Goal: Task Accomplishment & Management: Manage account settings

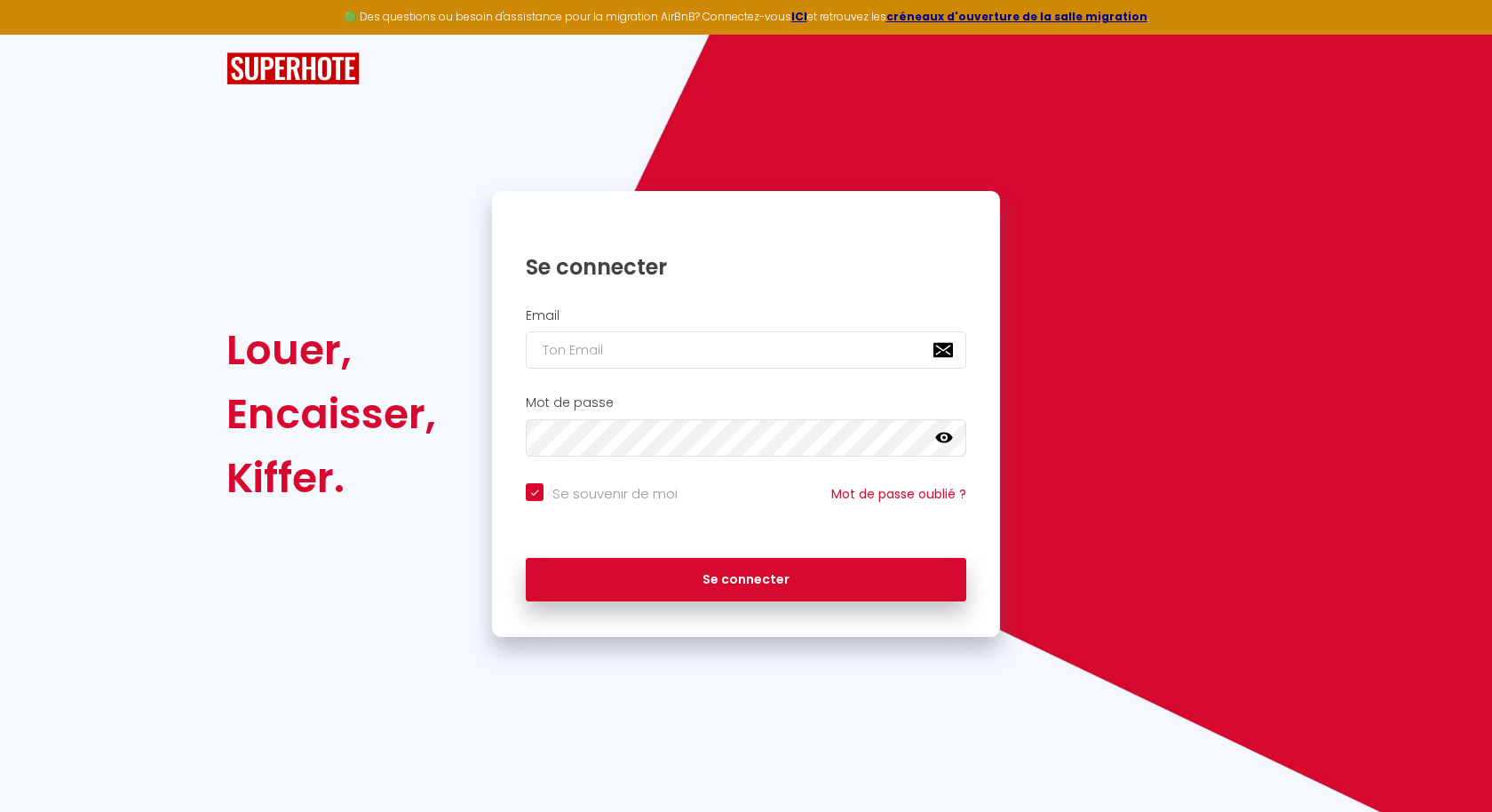
click at [654, 342] on input "email" at bounding box center [746, 350] width 441 height 37
type input "[EMAIL_ADDRESS][DOMAIN_NAME]"
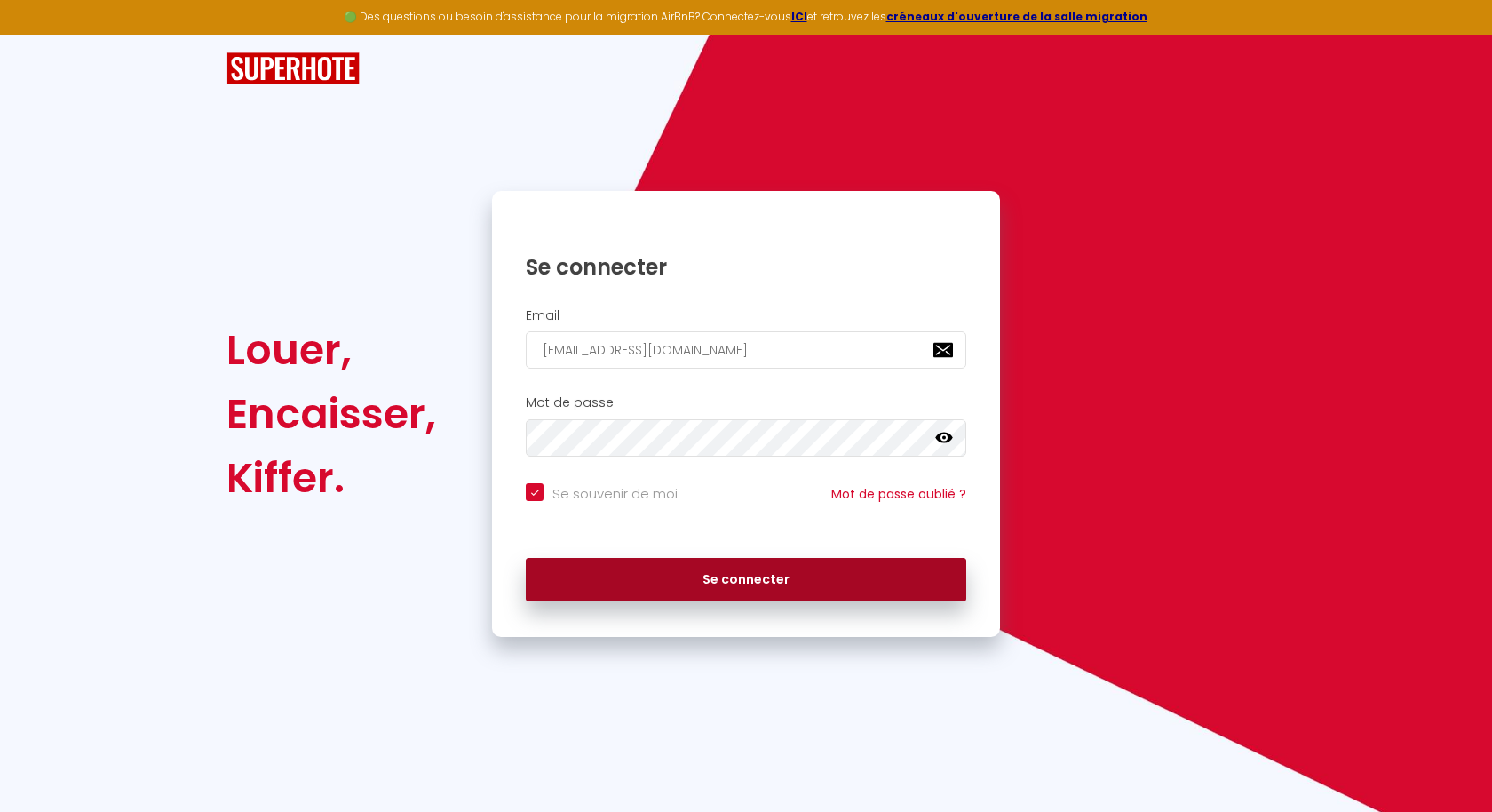
click at [656, 566] on button "Se connecter" at bounding box center [746, 580] width 441 height 45
checkbox input "true"
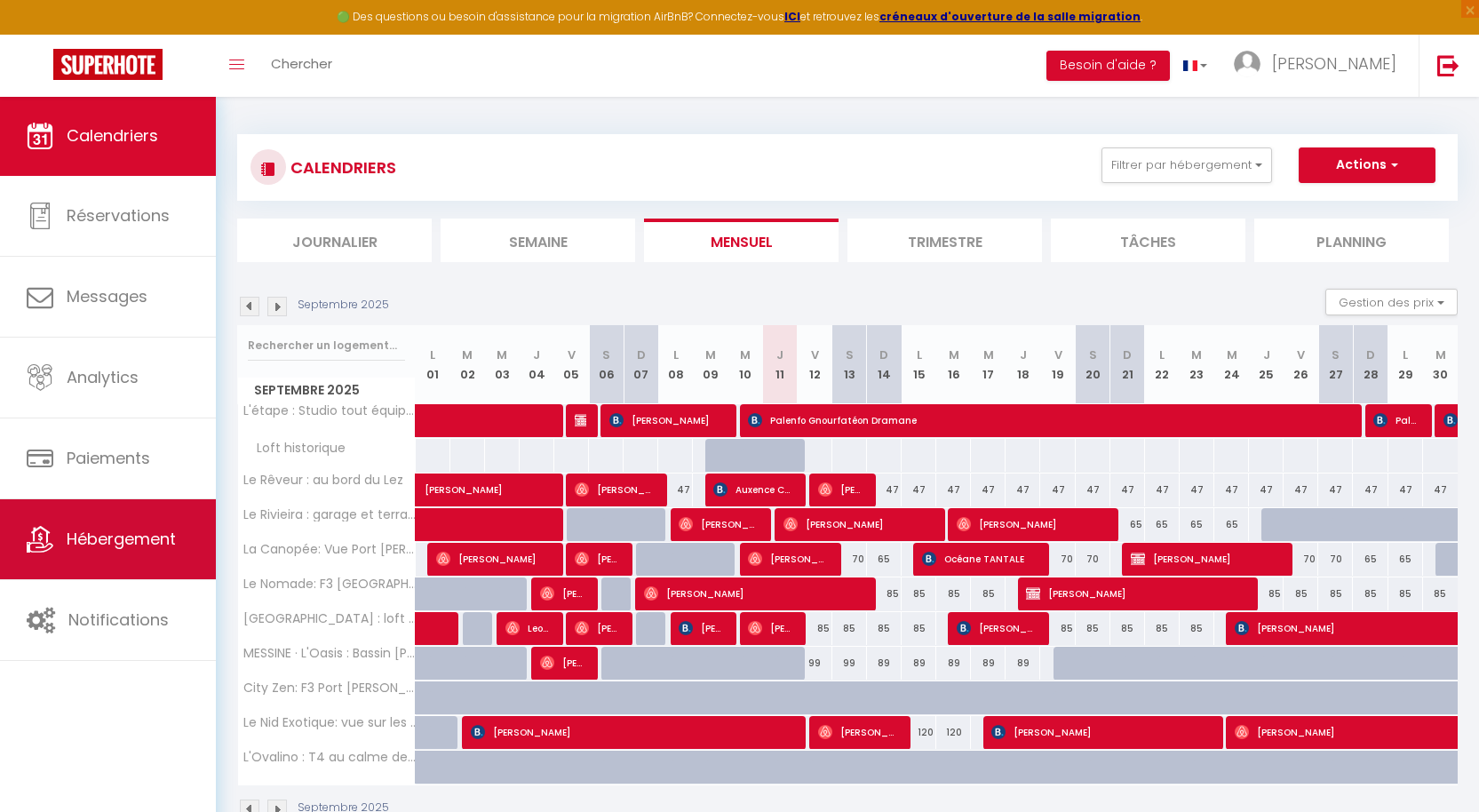
click at [116, 542] on span "Hébergement" at bounding box center [121, 538] width 109 height 22
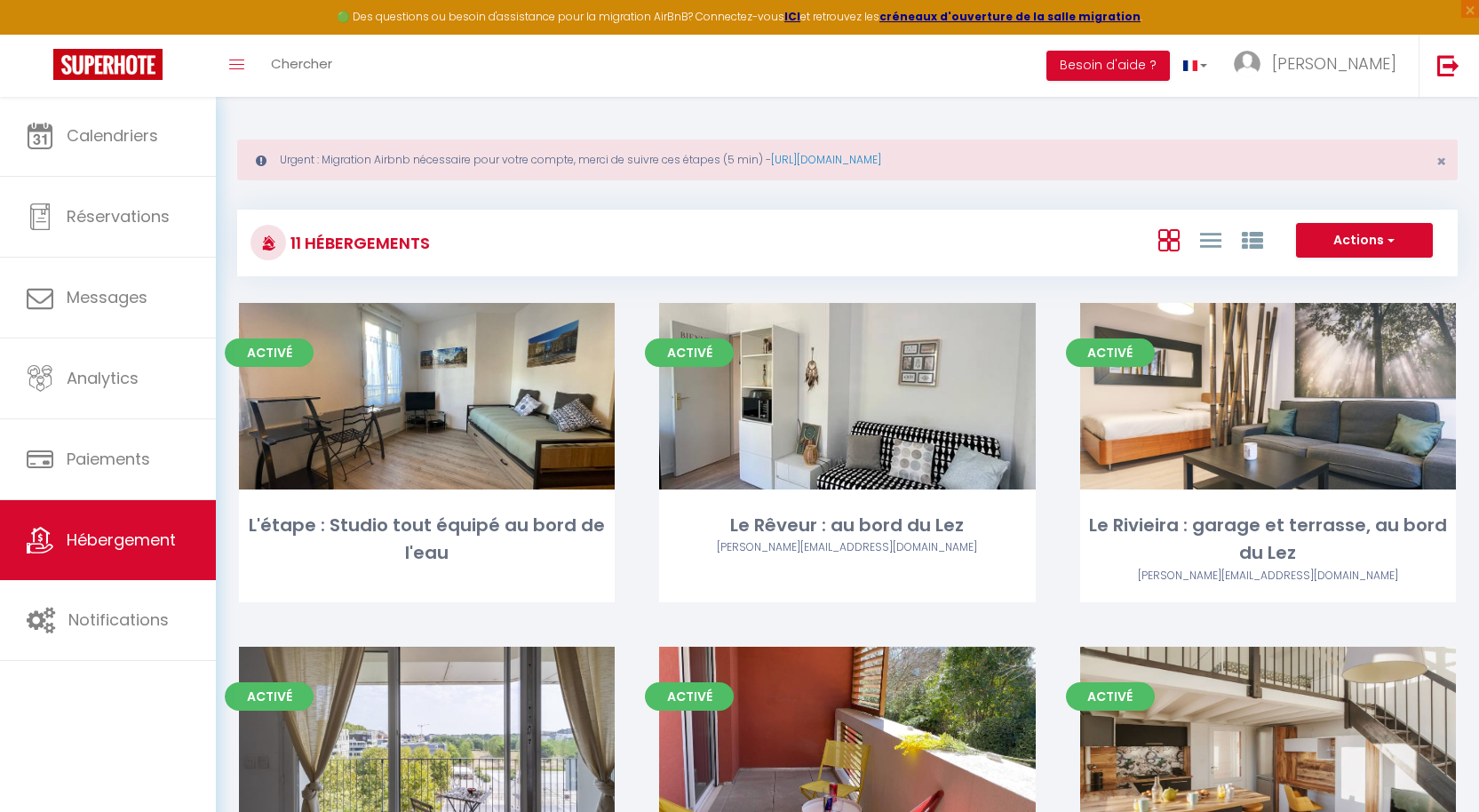
scroll to position [29, 0]
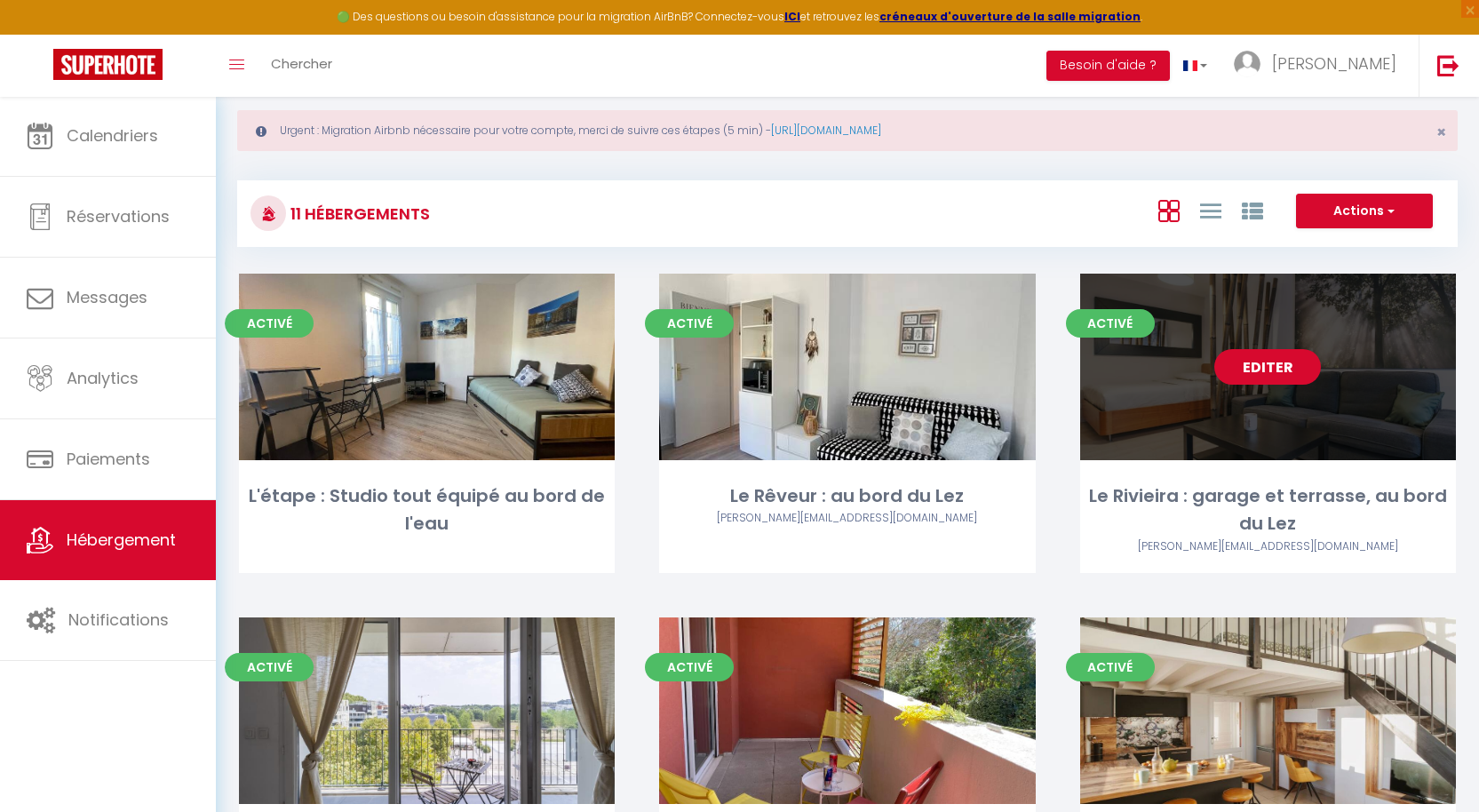
click at [1298, 365] on link "Editer" at bounding box center [1266, 367] width 106 height 35
select select "3"
select select "2"
select select "1"
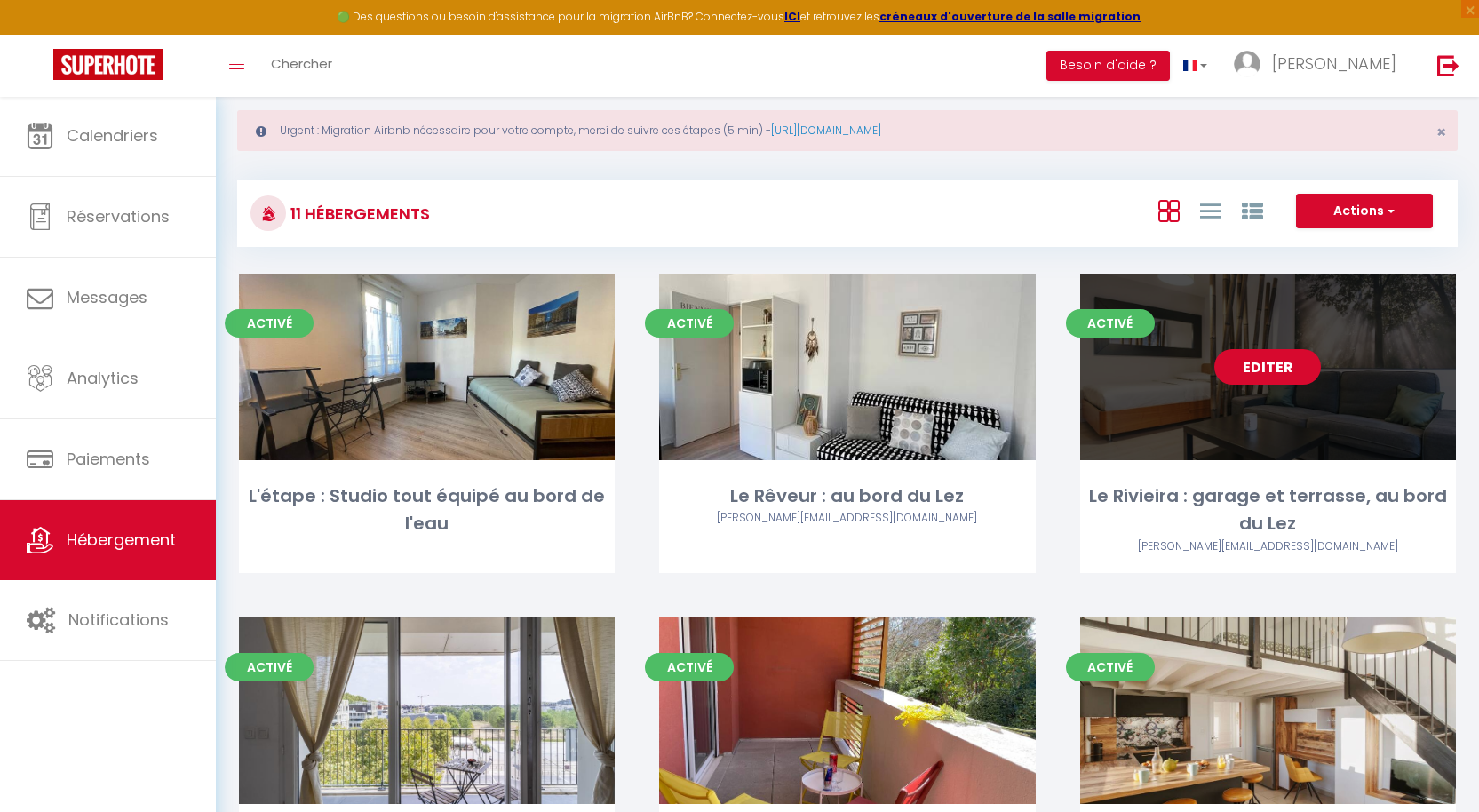
select select "28"
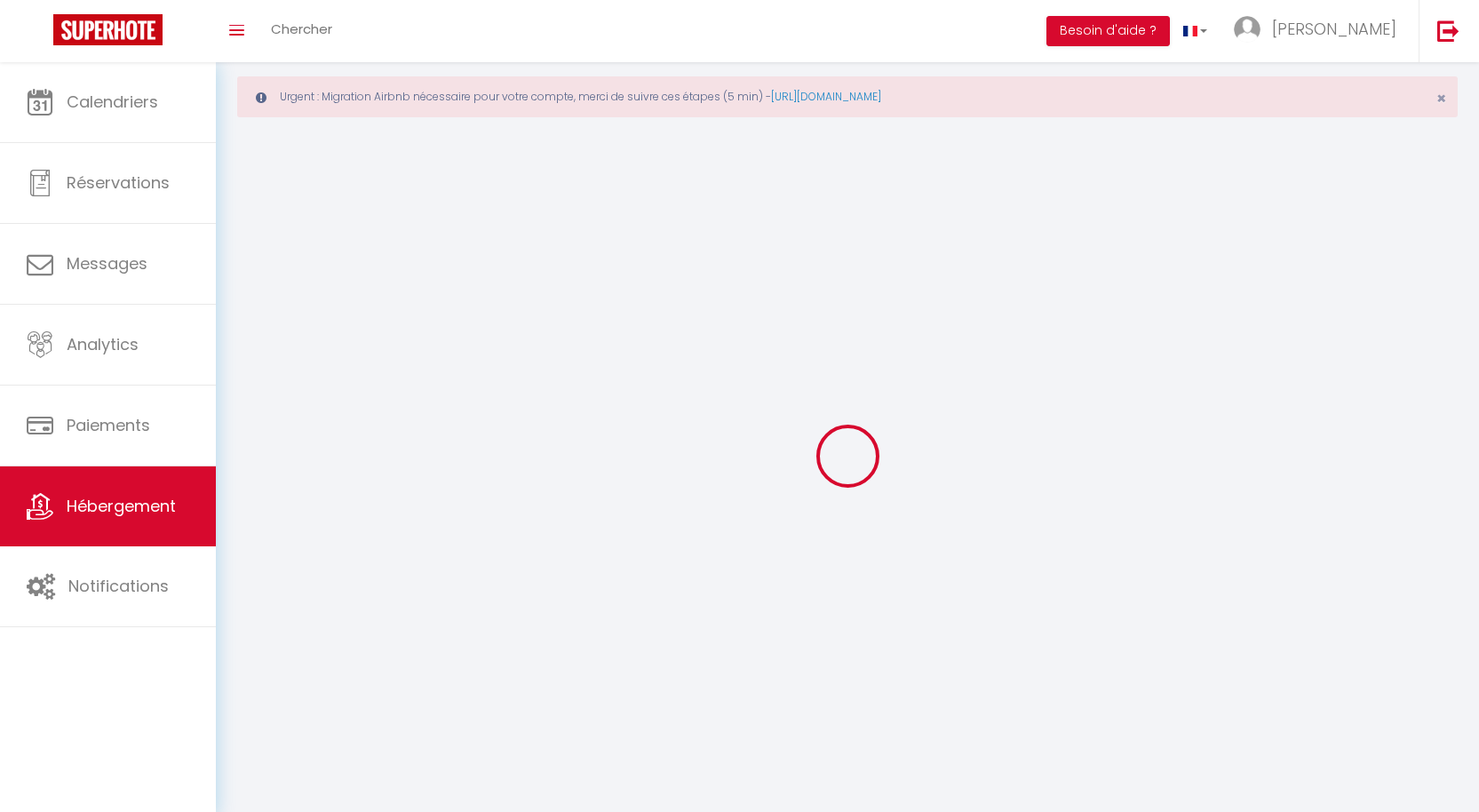
select select
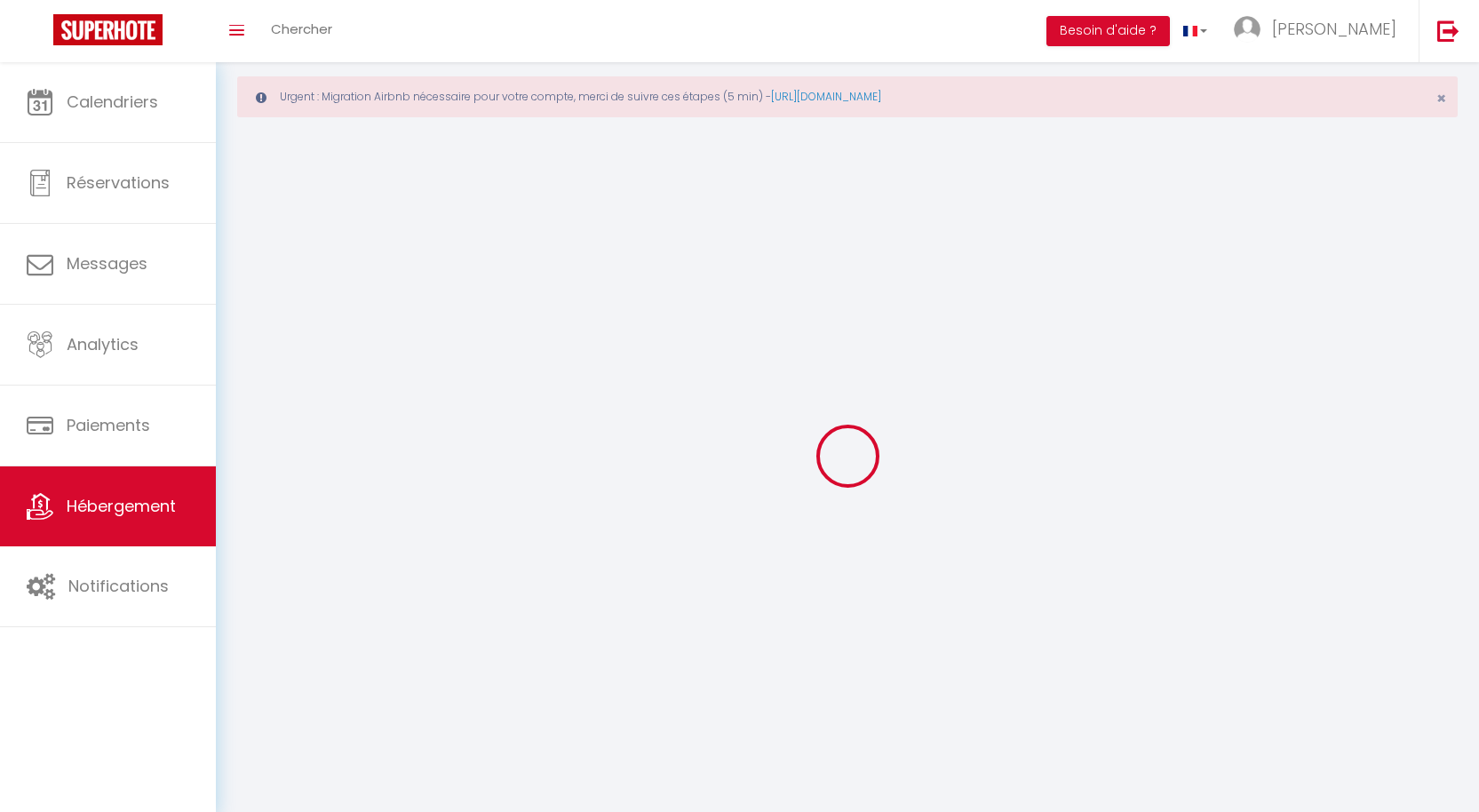
checkbox input "false"
select select
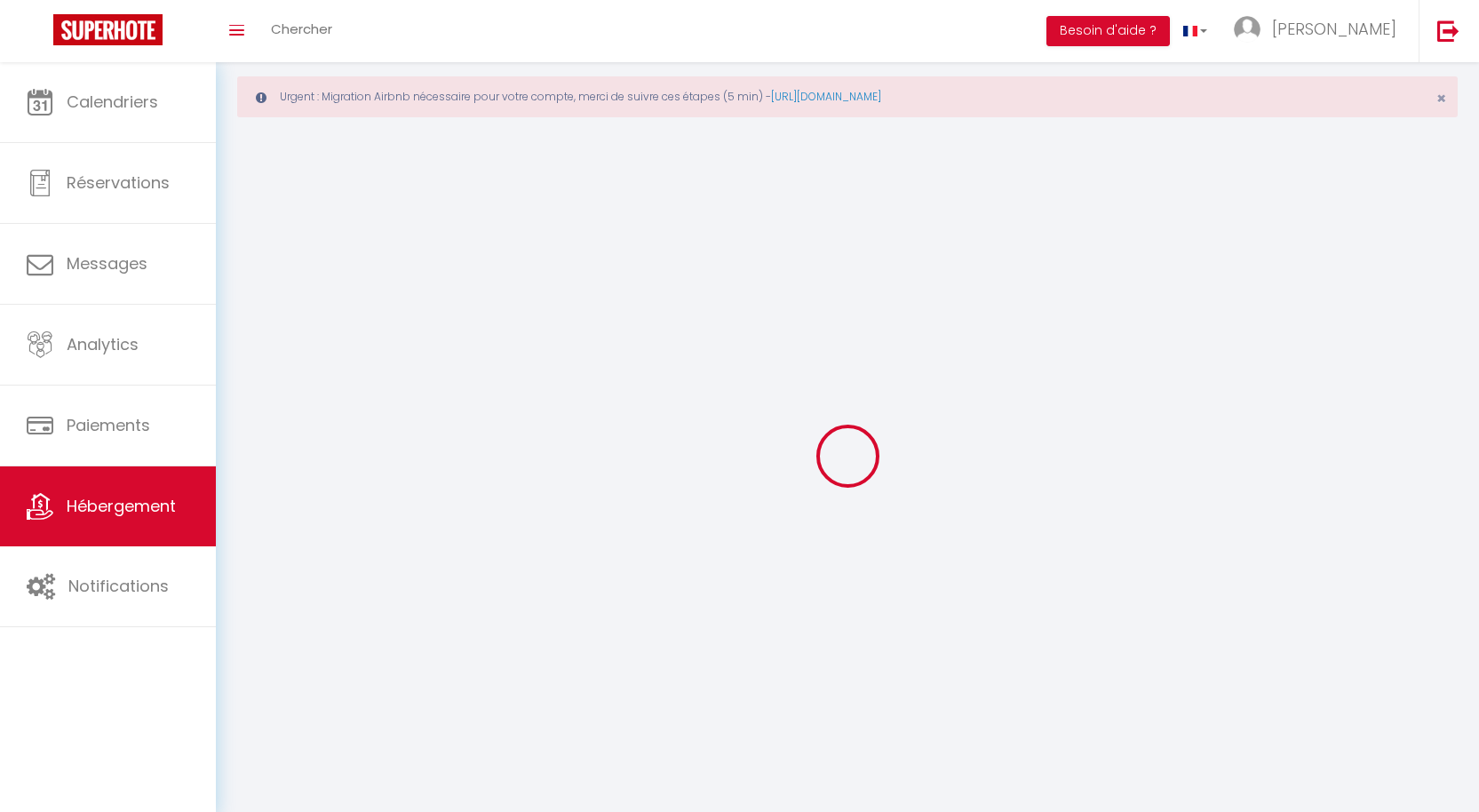
select select
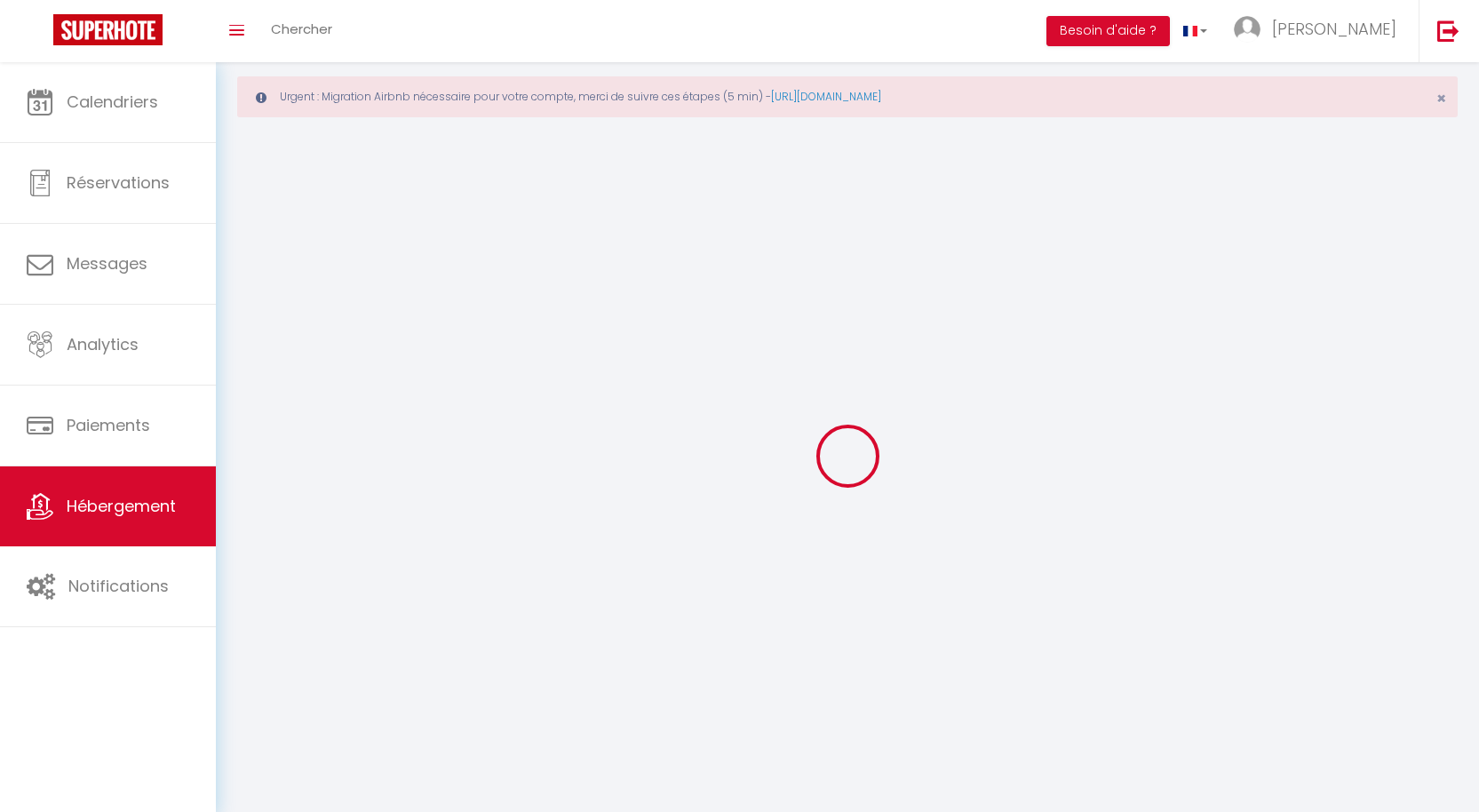
select select
checkbox input "false"
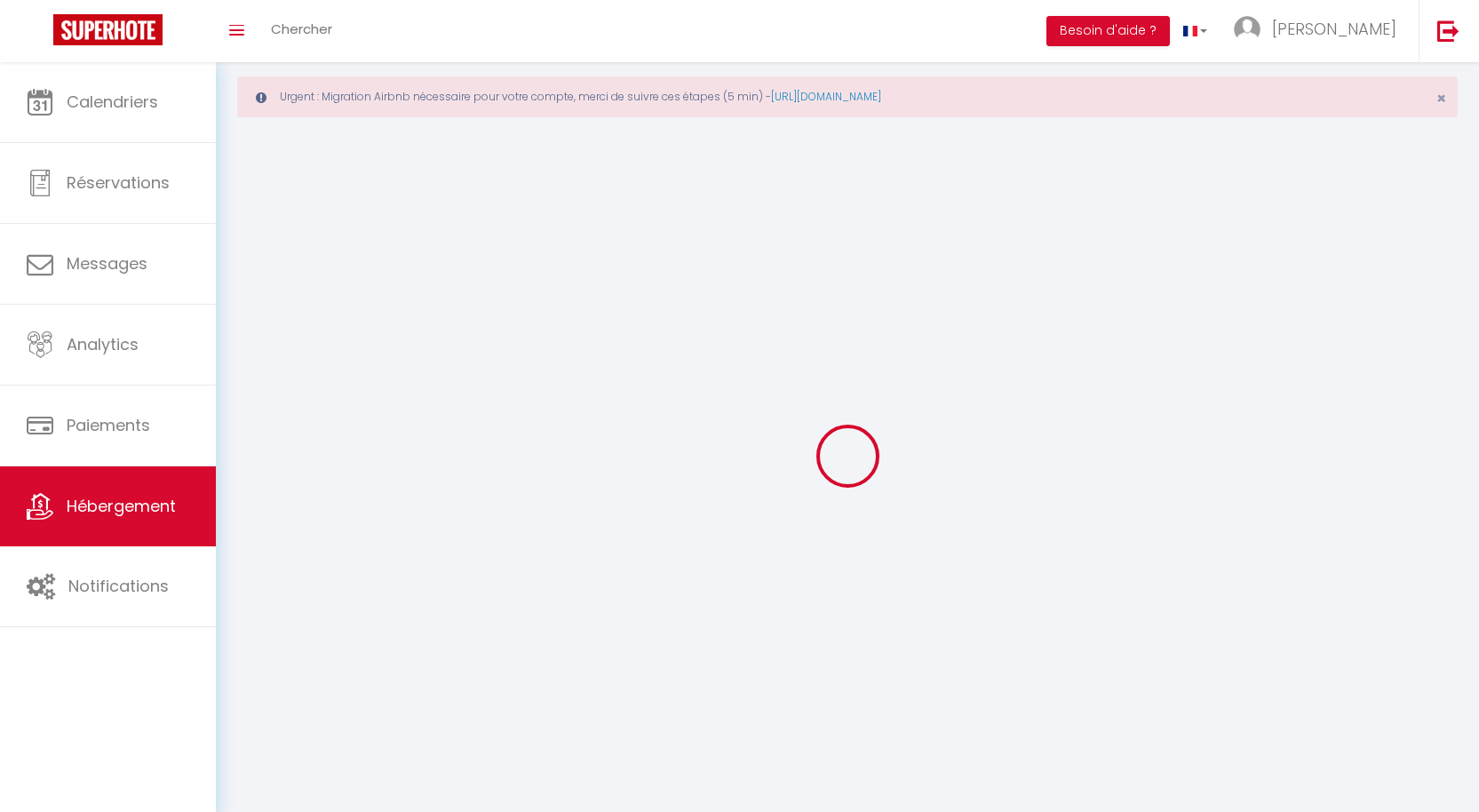
select select
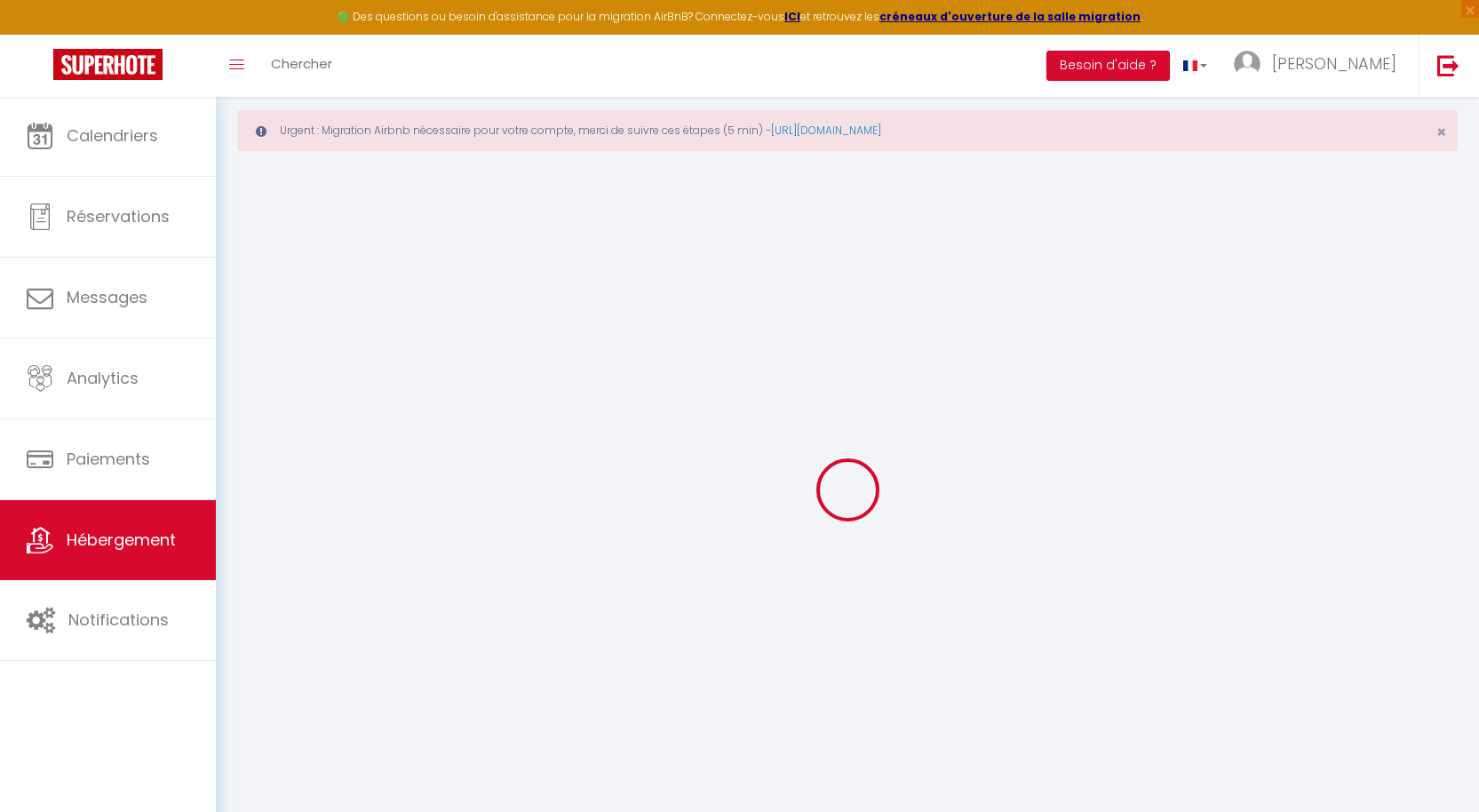
select select
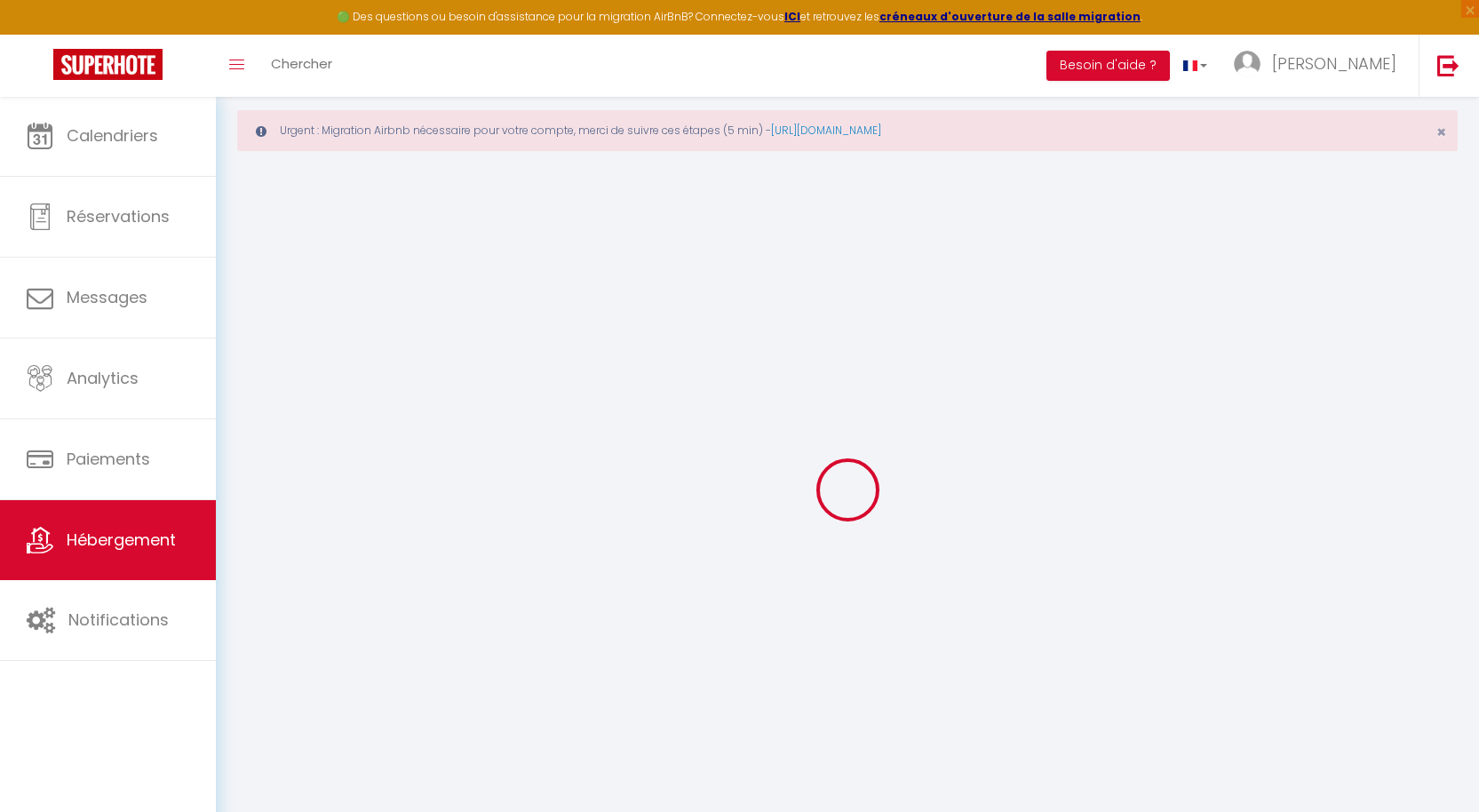
select select
checkbox input "false"
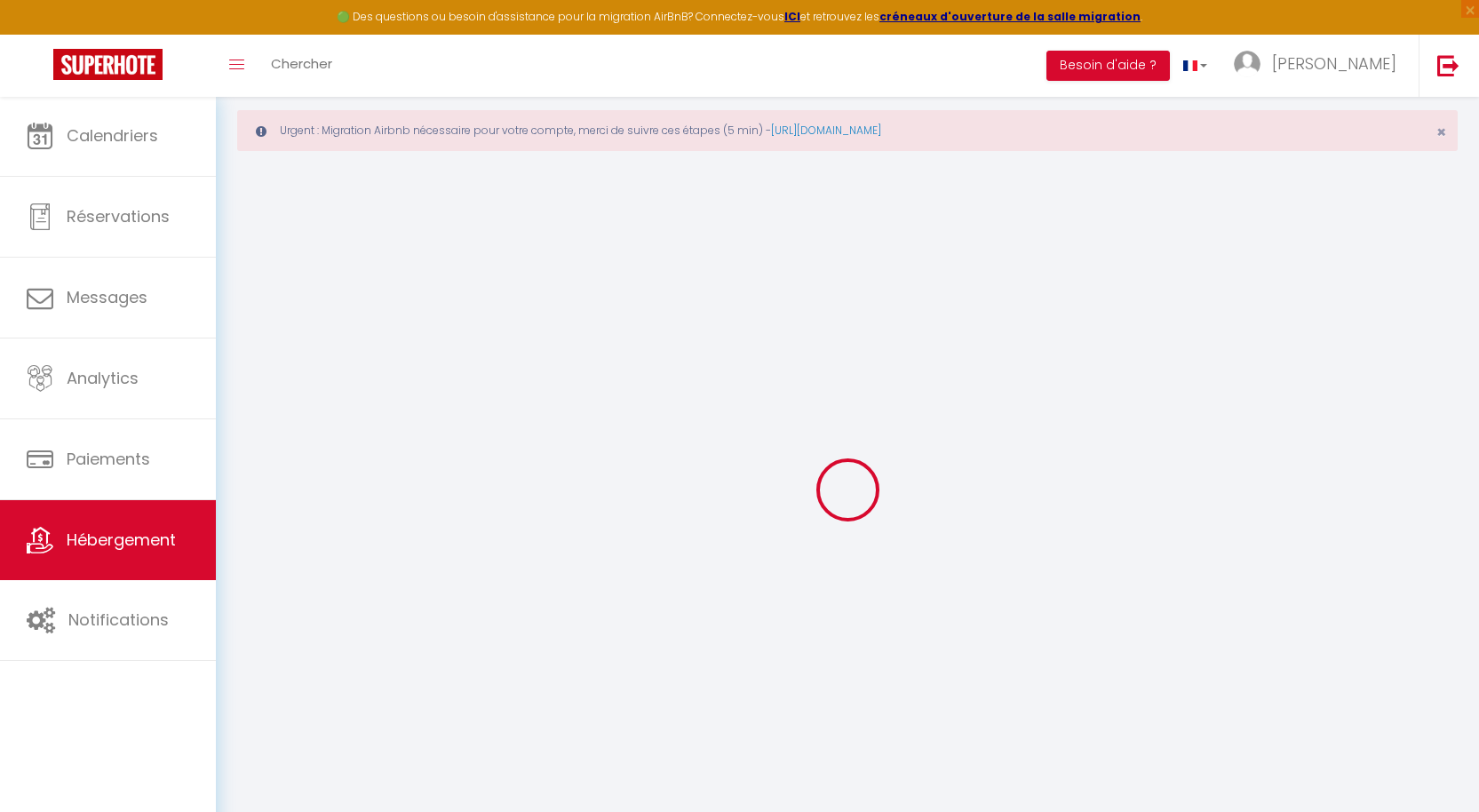
select select
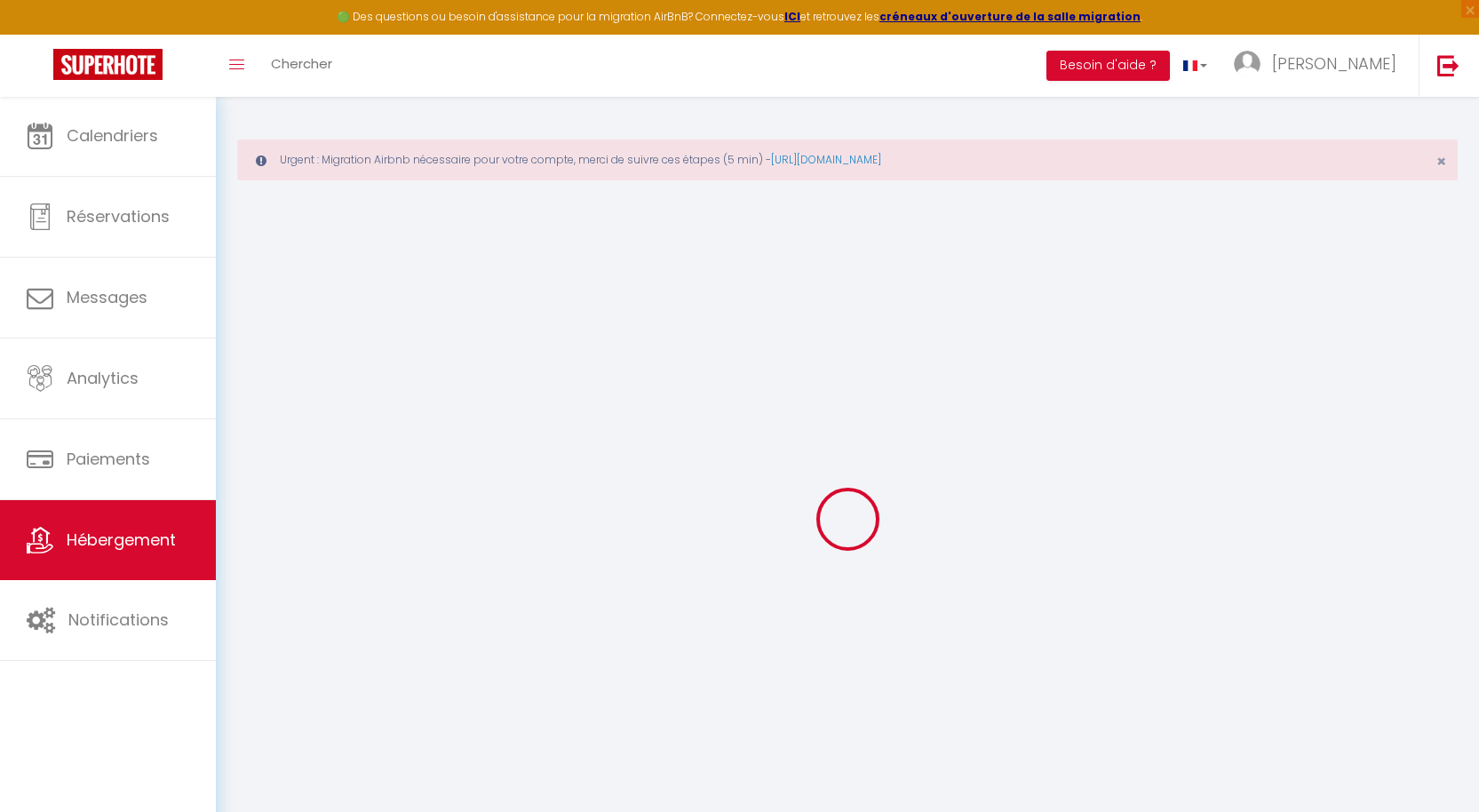
select select
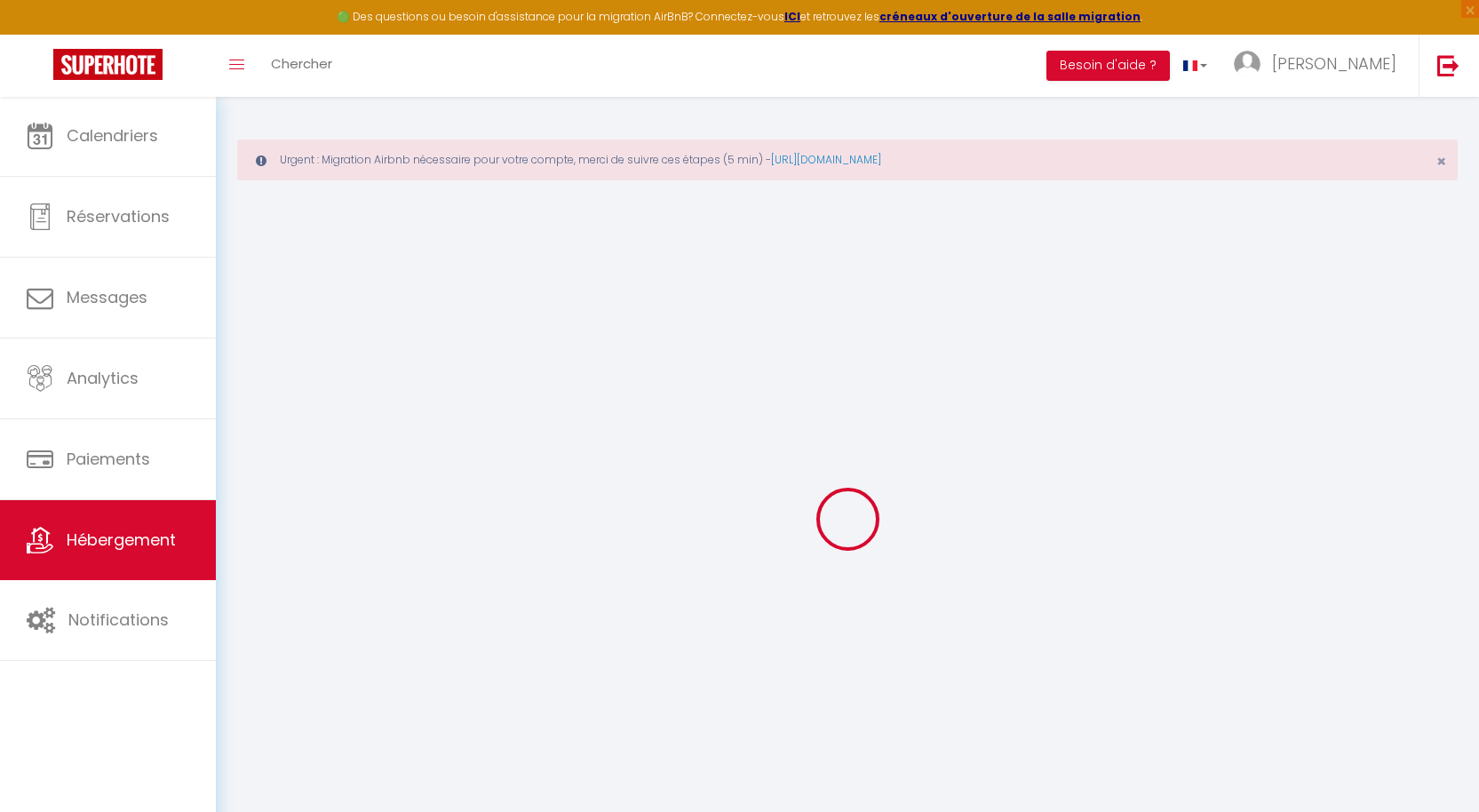
select select
checkbox input "false"
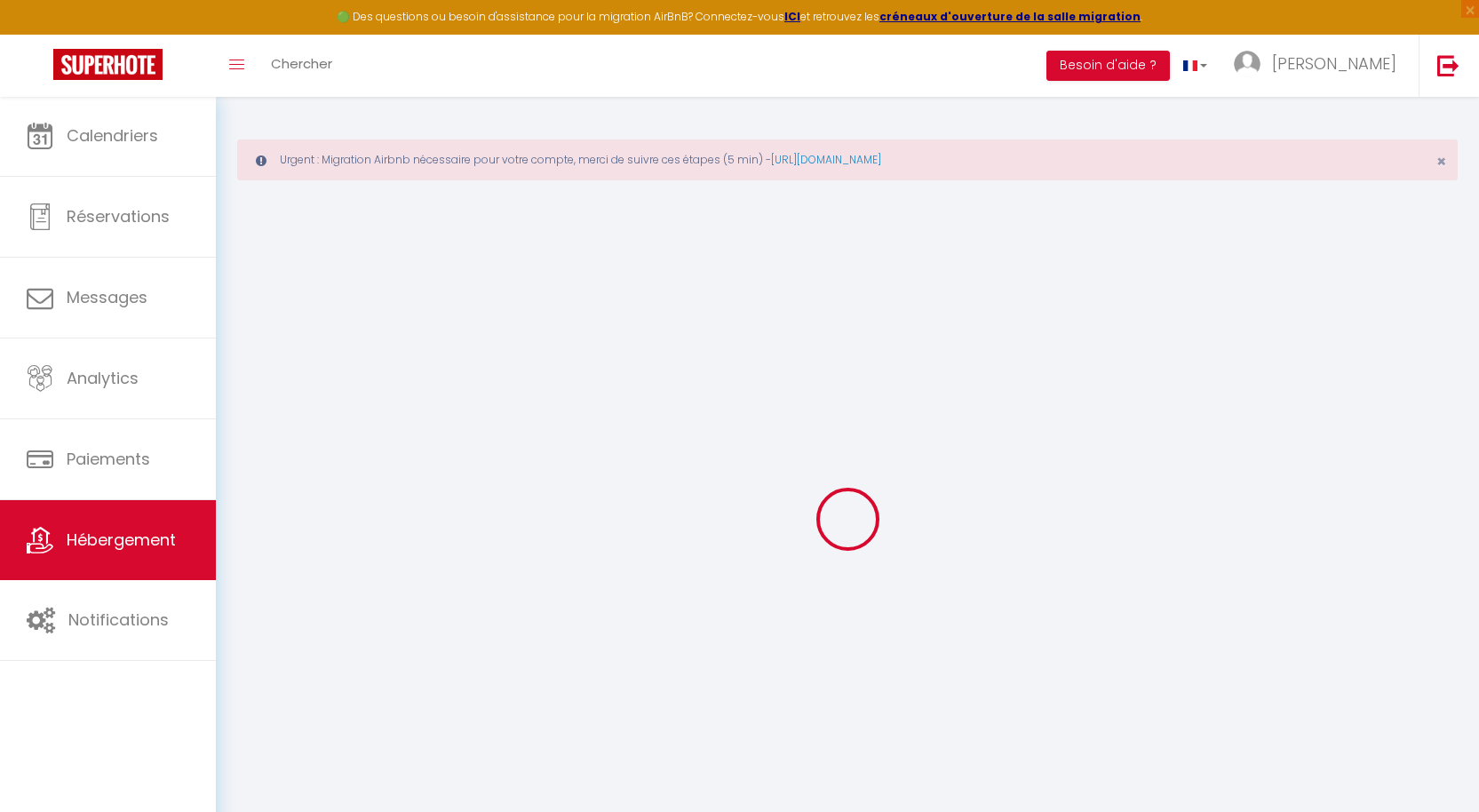
select select
type input "Le Rivieira : garage et terrasse, au bord du Lez"
type input "[PERSON_NAME]"
select select "2"
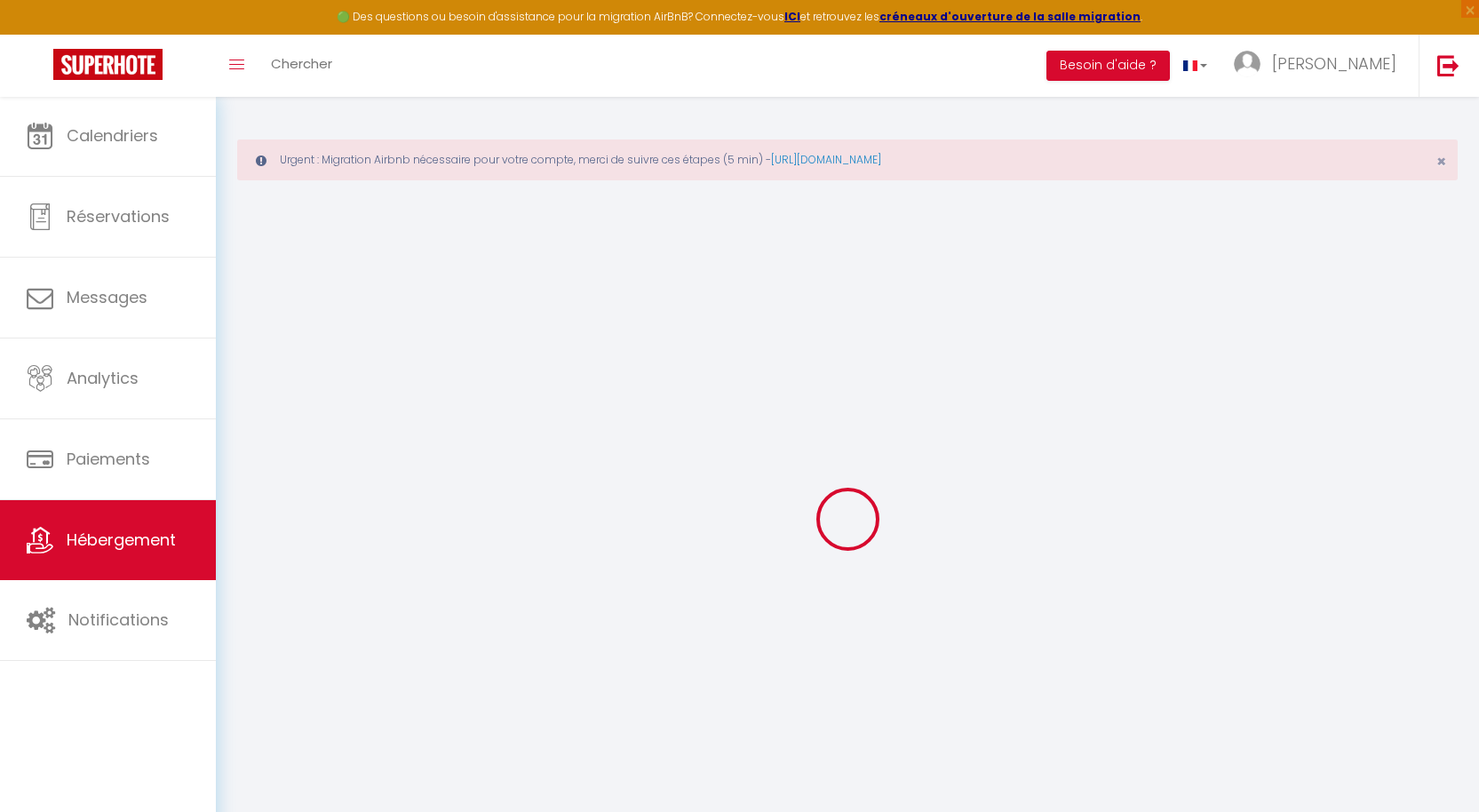
select select "0"
type input "50"
type input "45"
type input "7.20"
type input "6.63"
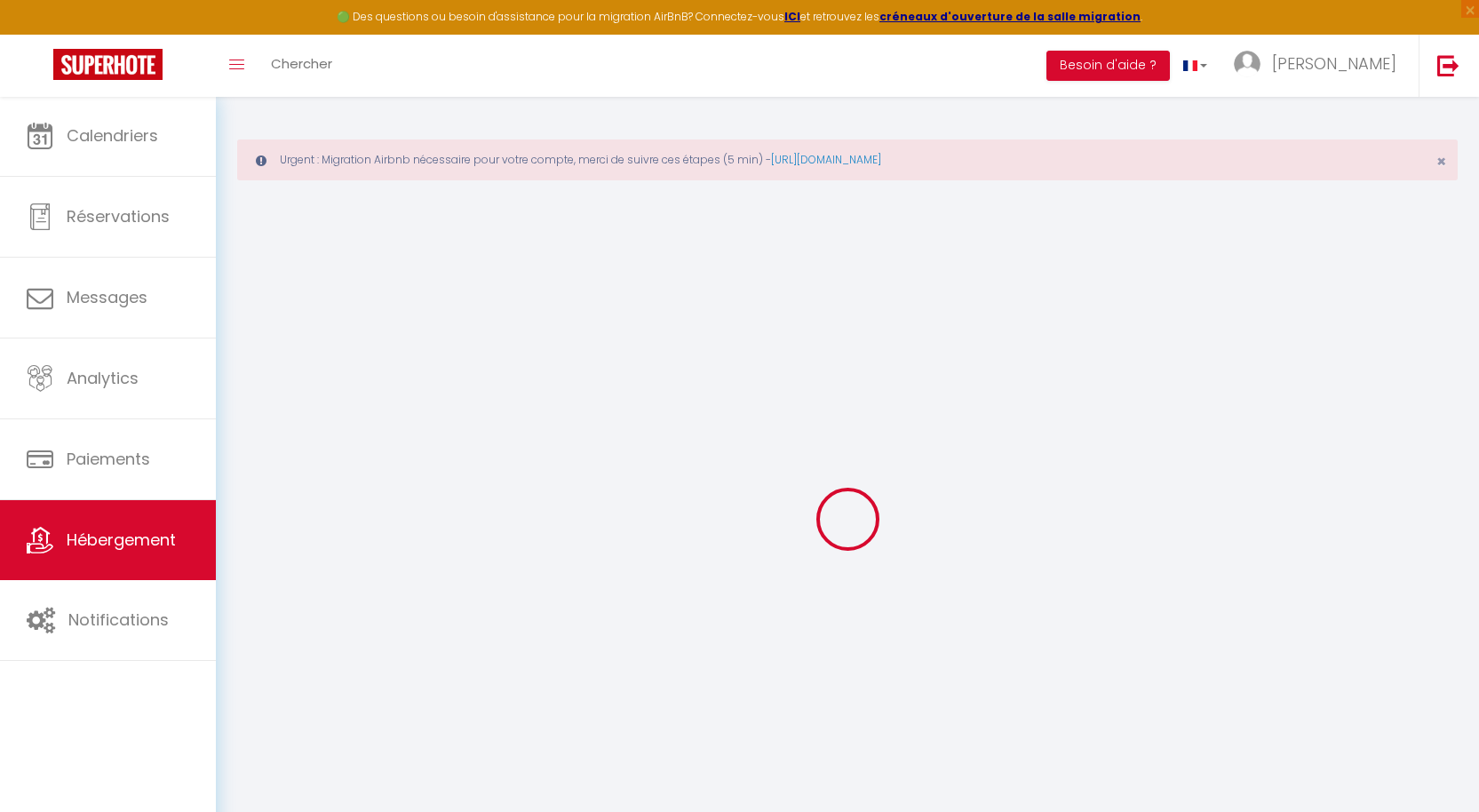
type input "300"
select select
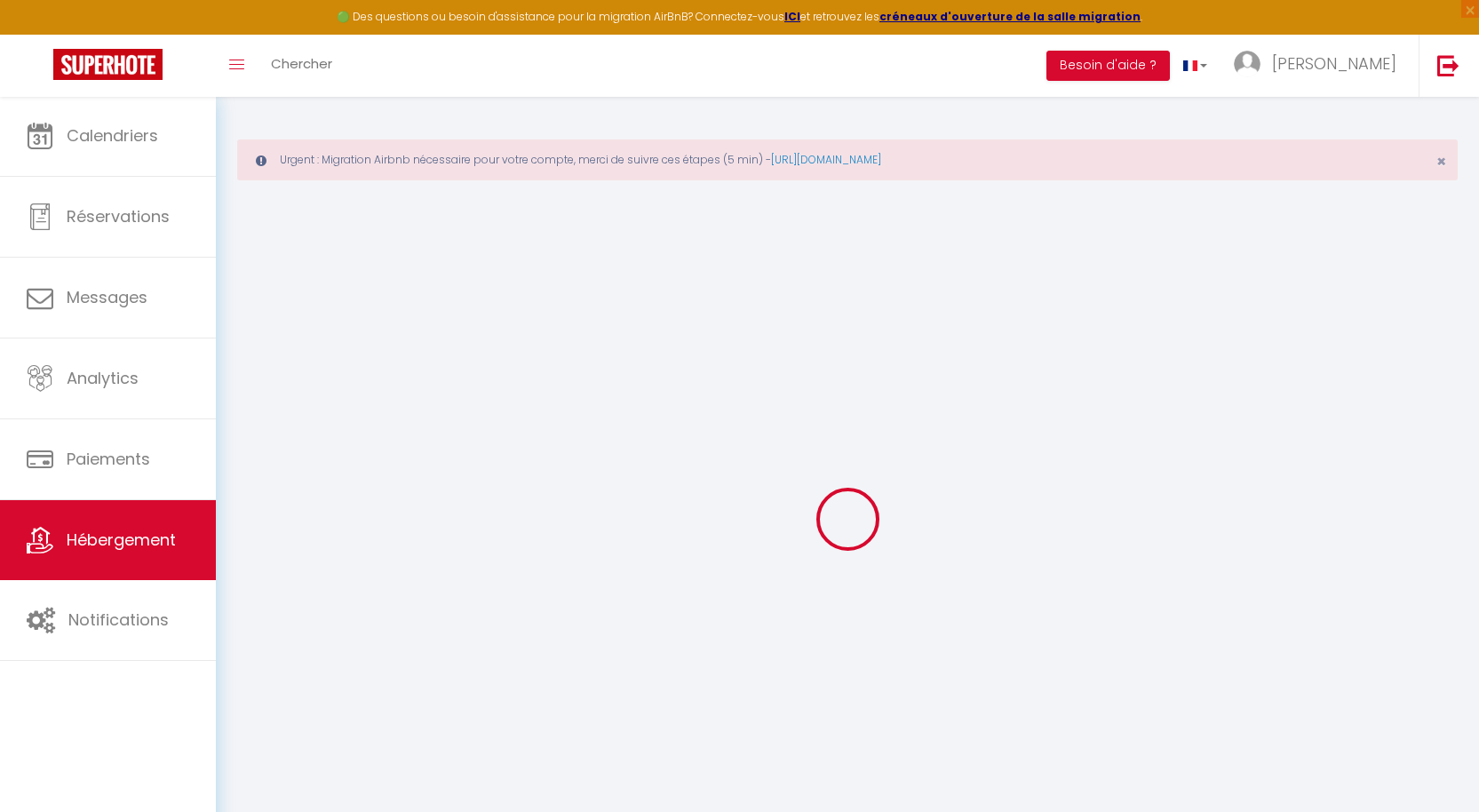
select select
type input "[STREET_ADDRESS]"
type input "34000"
type input "[GEOGRAPHIC_DATA]"
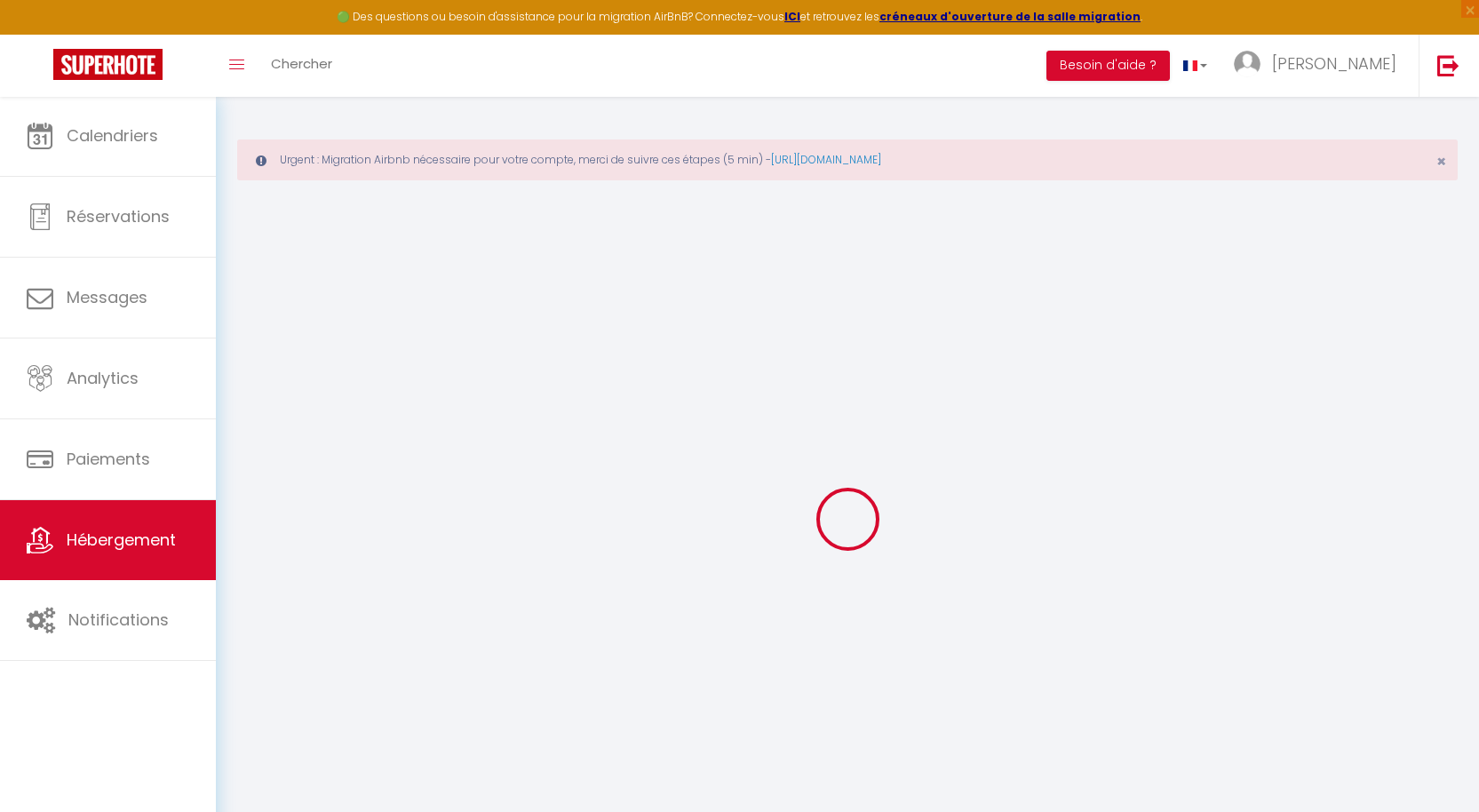
type input "[EMAIL_ADDRESS][DOMAIN_NAME]"
select select "12468"
checkbox input "false"
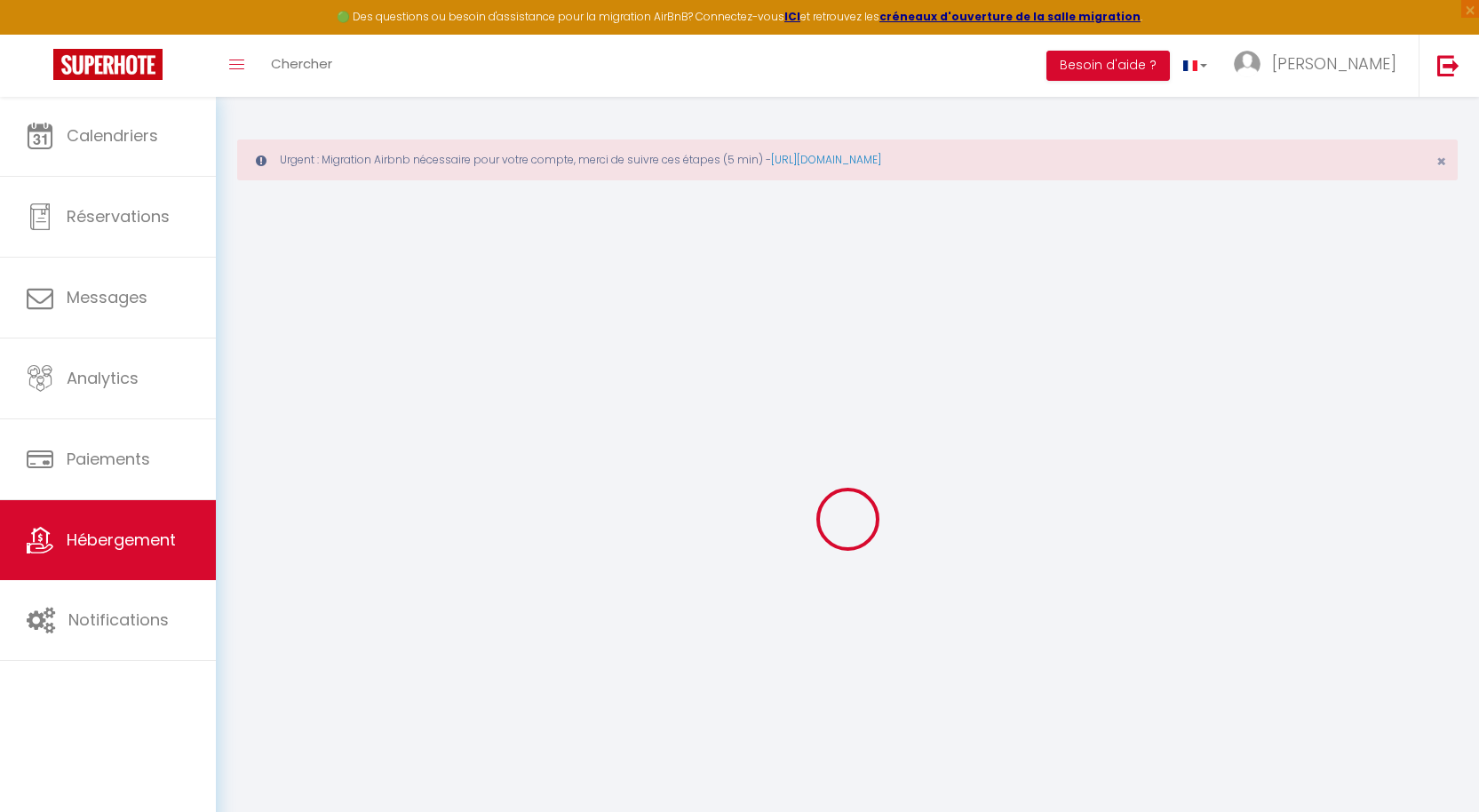
checkbox input "false"
radio input "true"
type input "0"
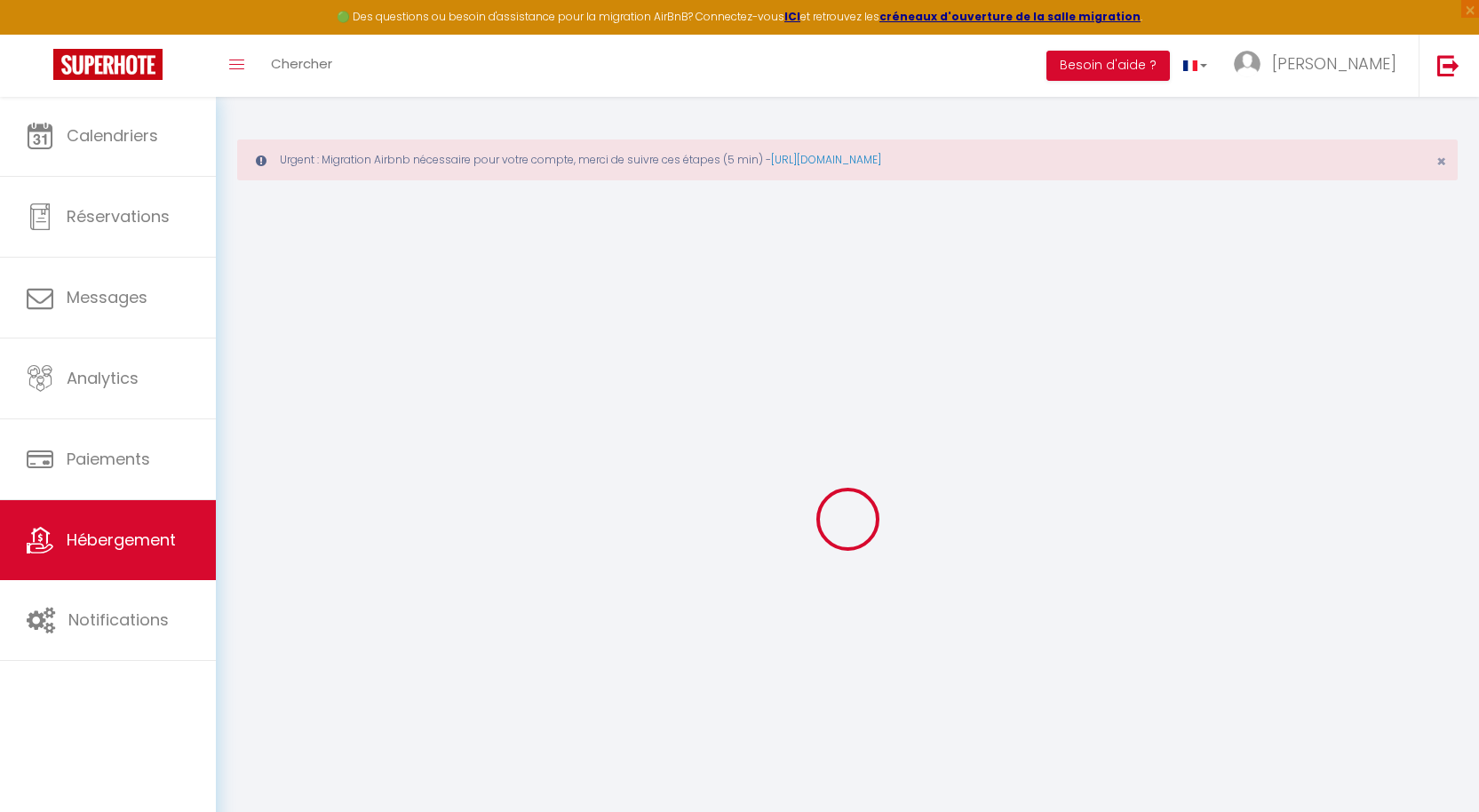
type input "0"
select select
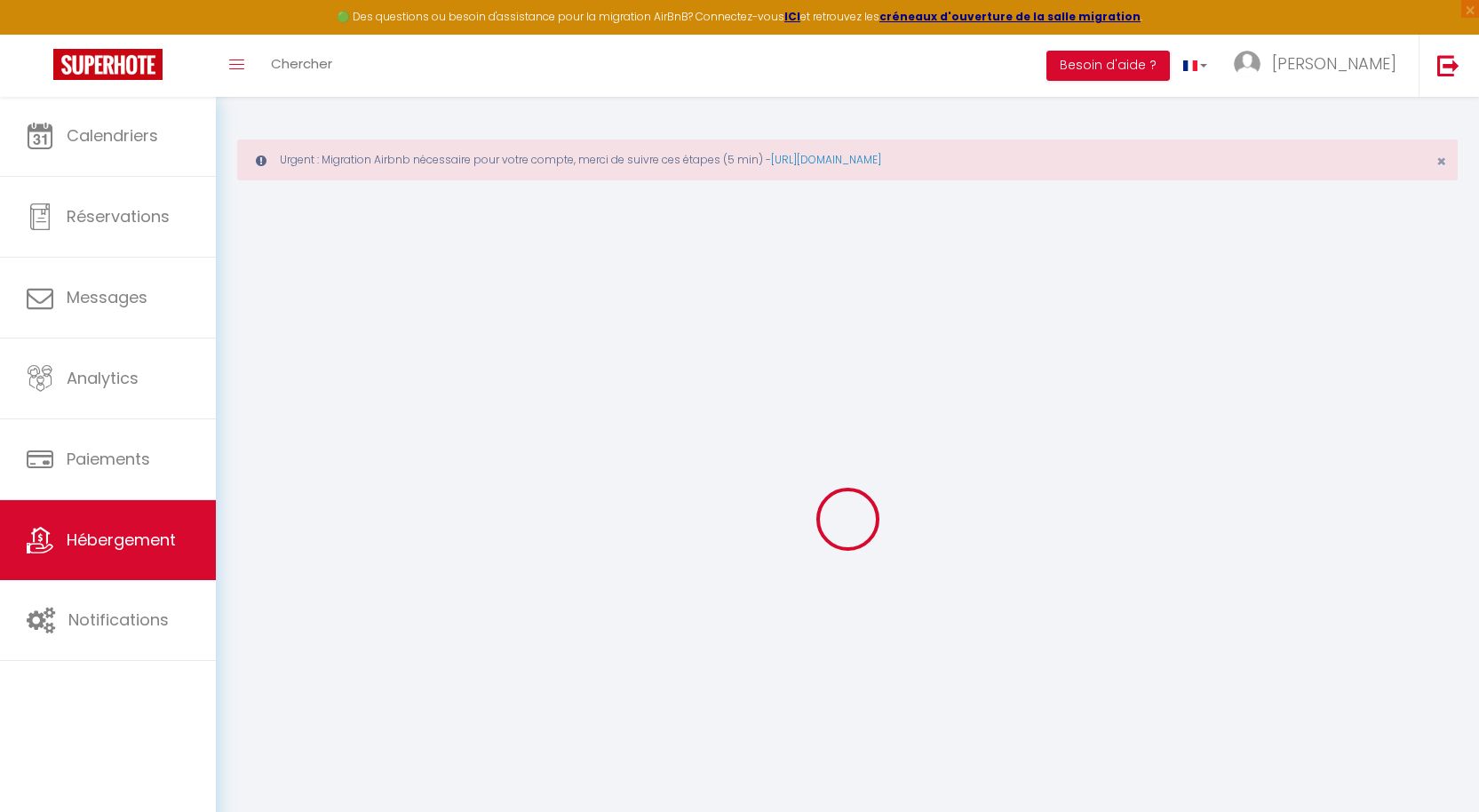
select select
checkbox input "false"
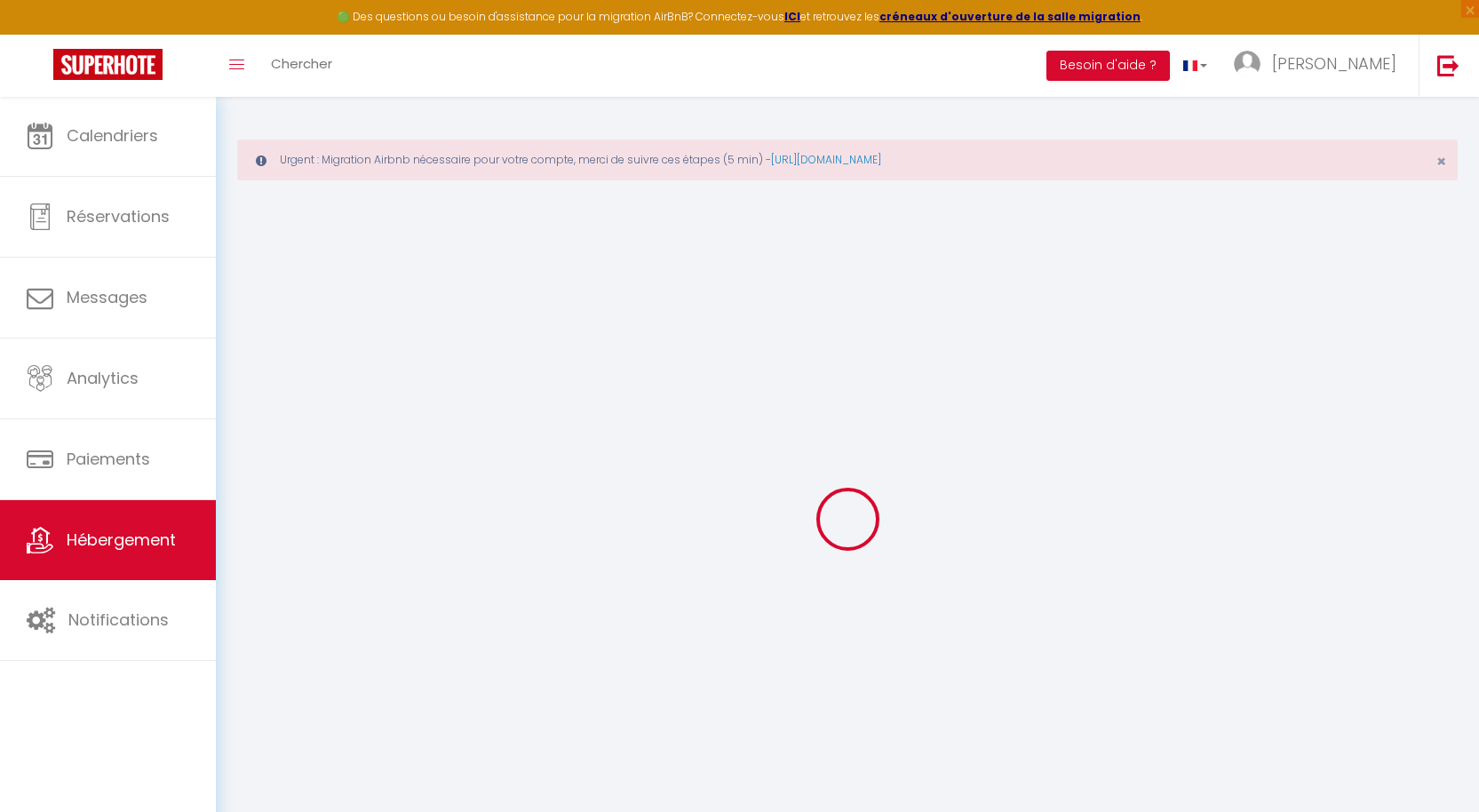
checkbox input "false"
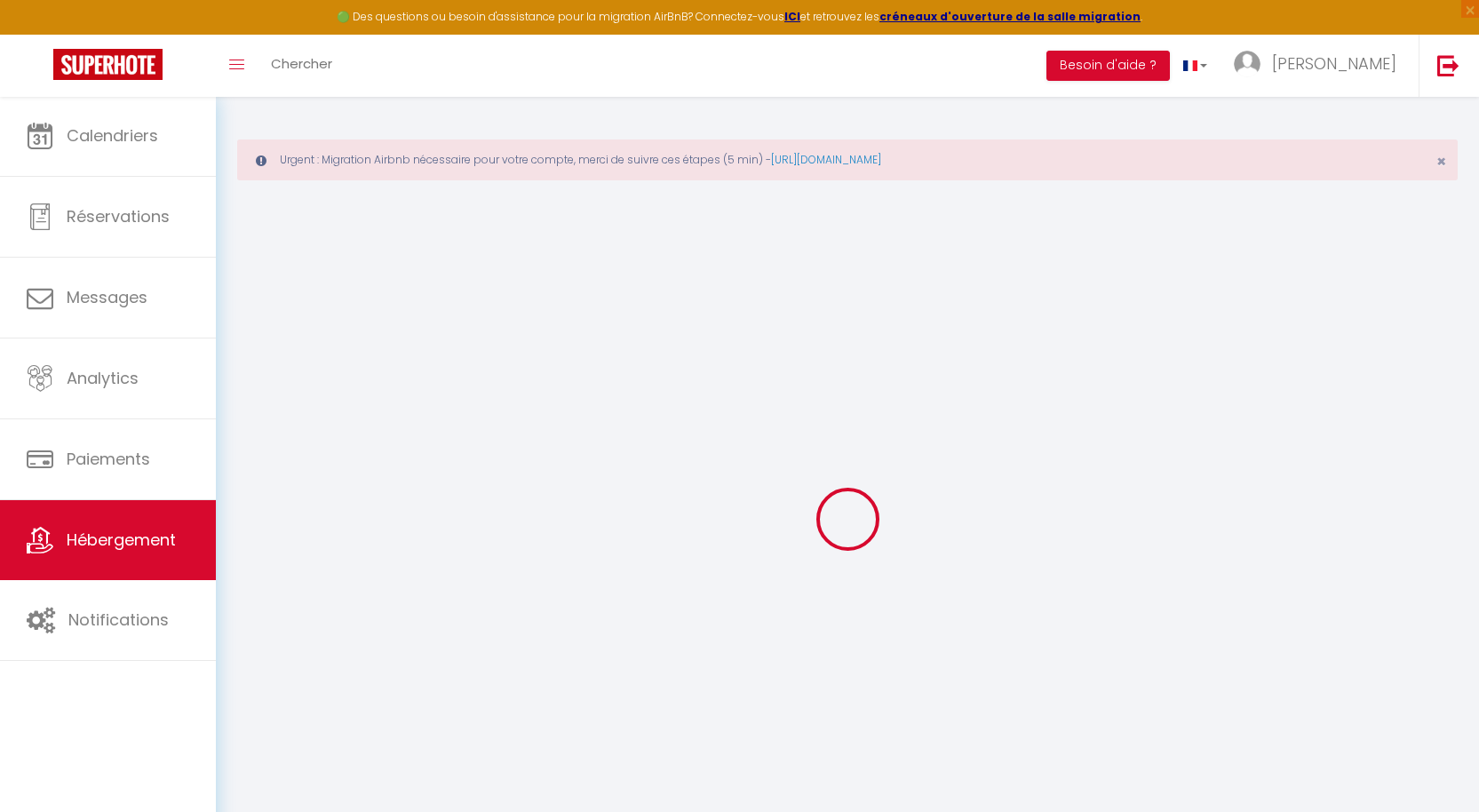
select select "15:00"
select select "21:00"
select select "10:00"
select select "30"
select select "120"
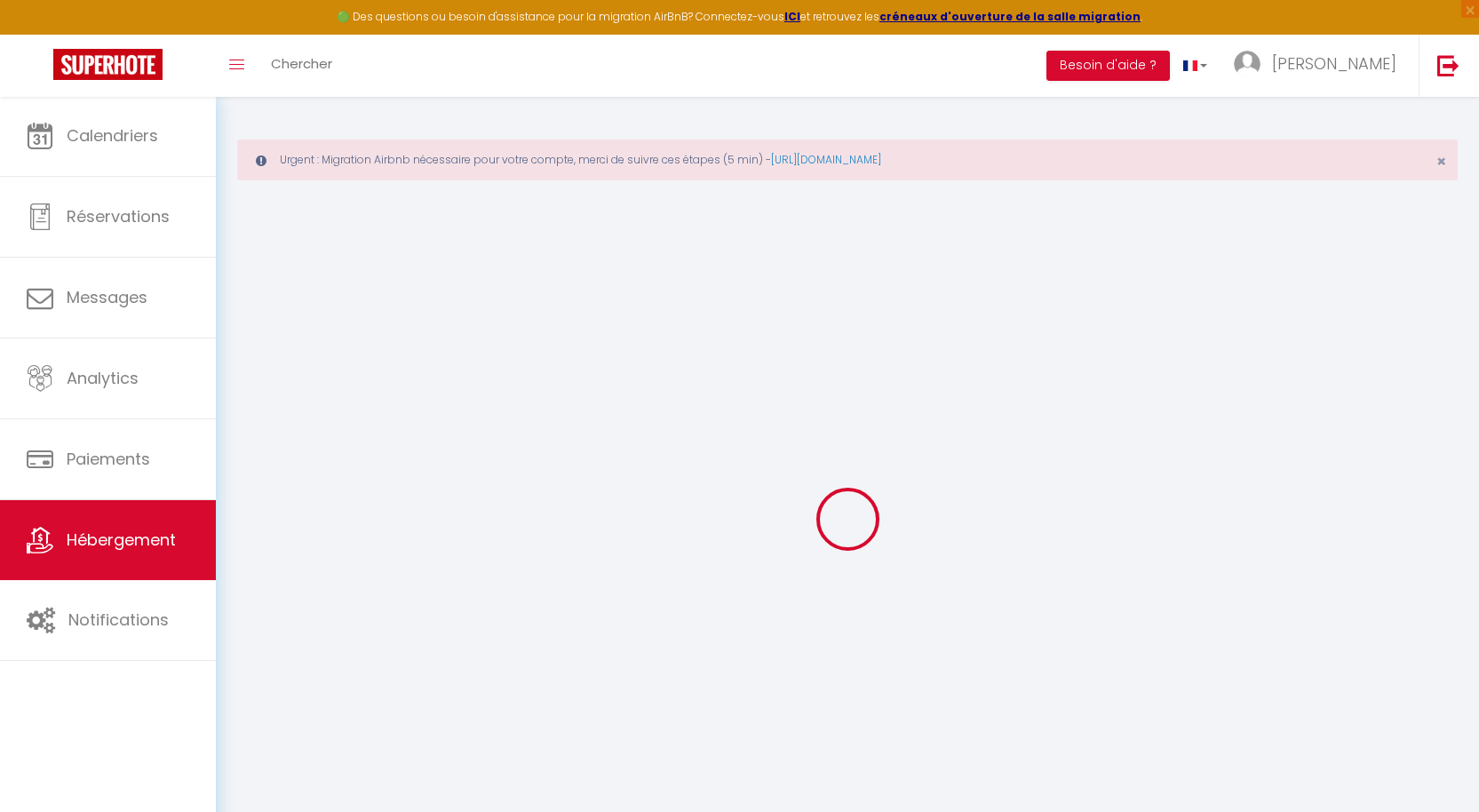
select select "12:00"
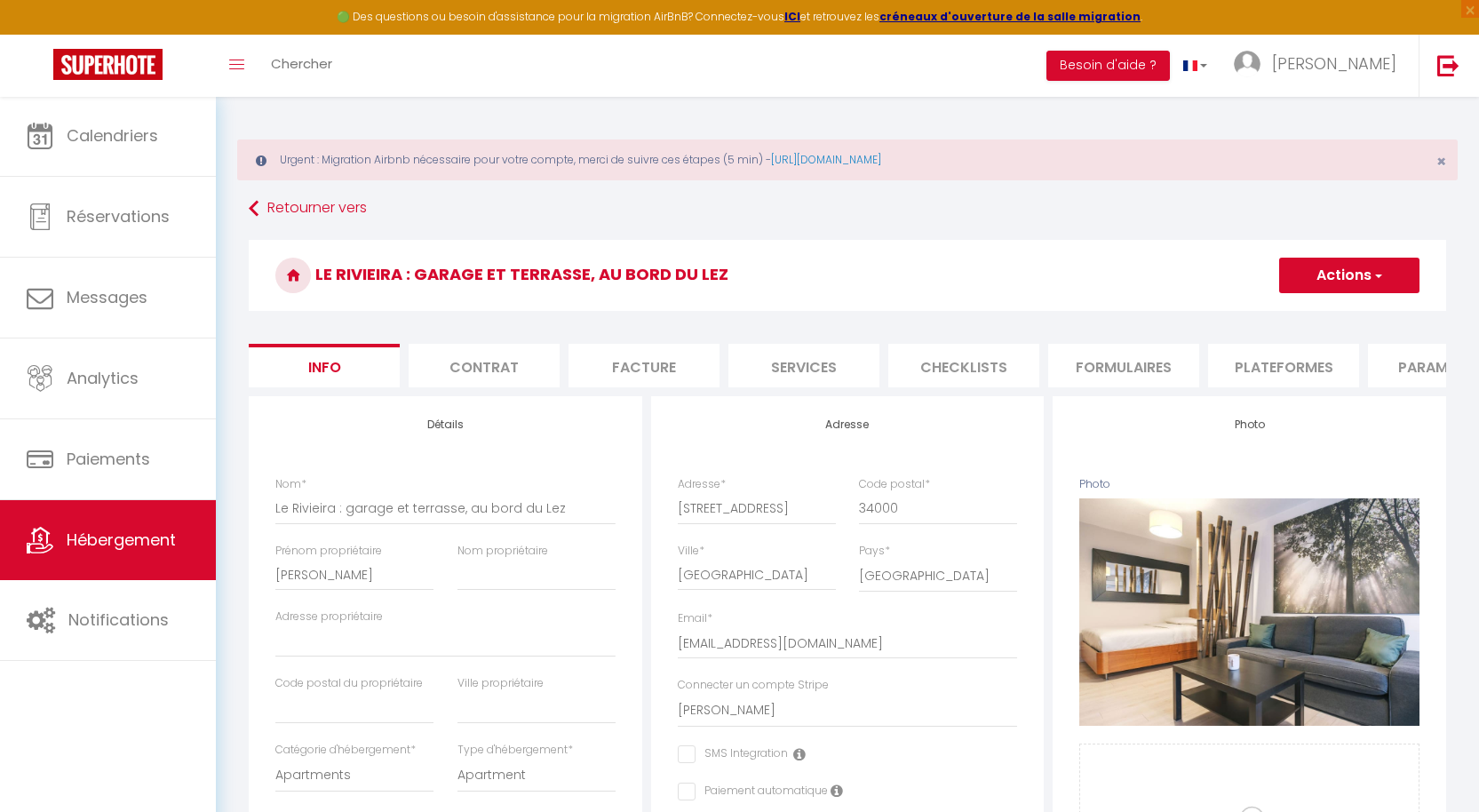
checkbox input "false"
click at [1275, 367] on li "Plateformes" at bounding box center [1283, 366] width 151 height 44
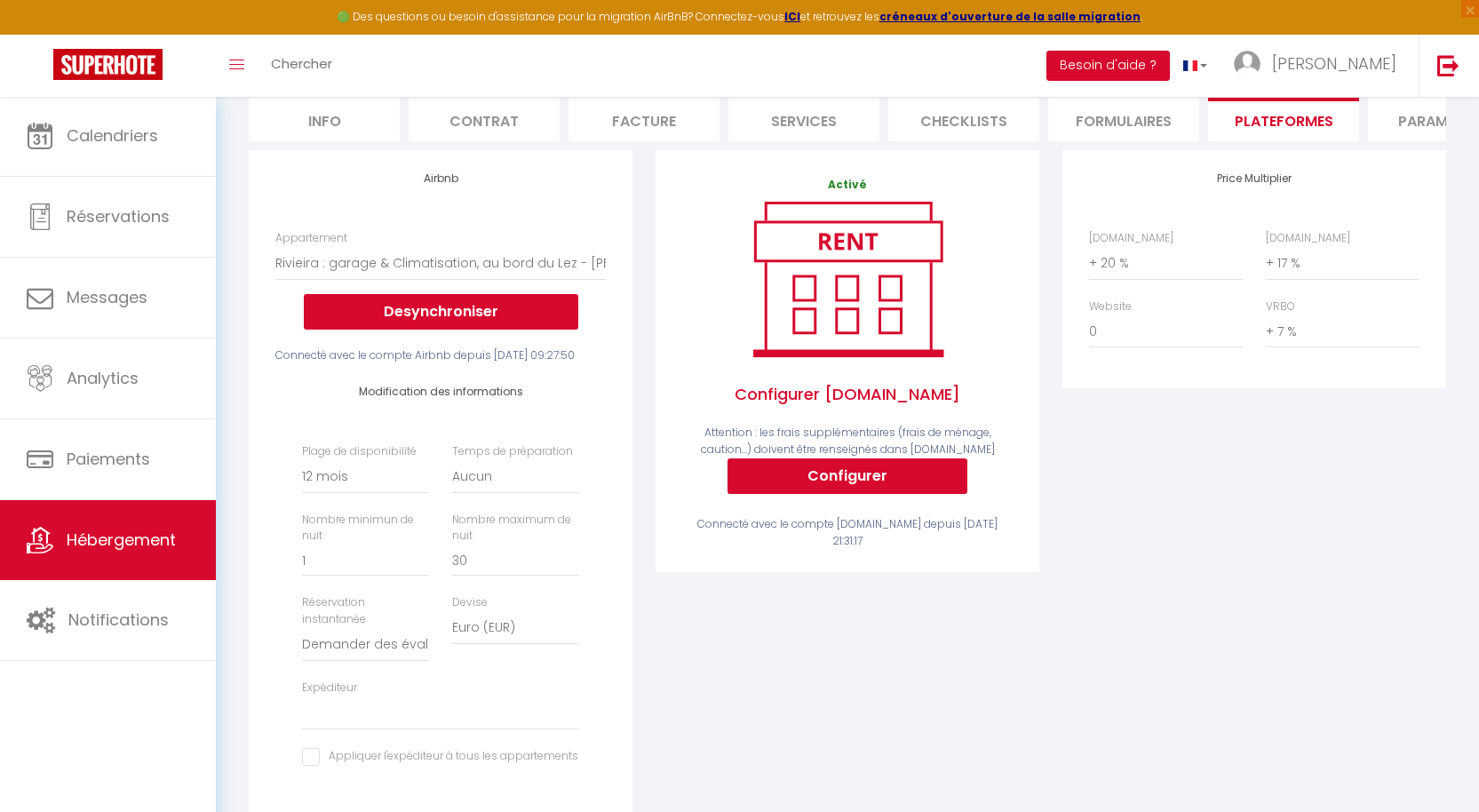
scroll to position [407, 0]
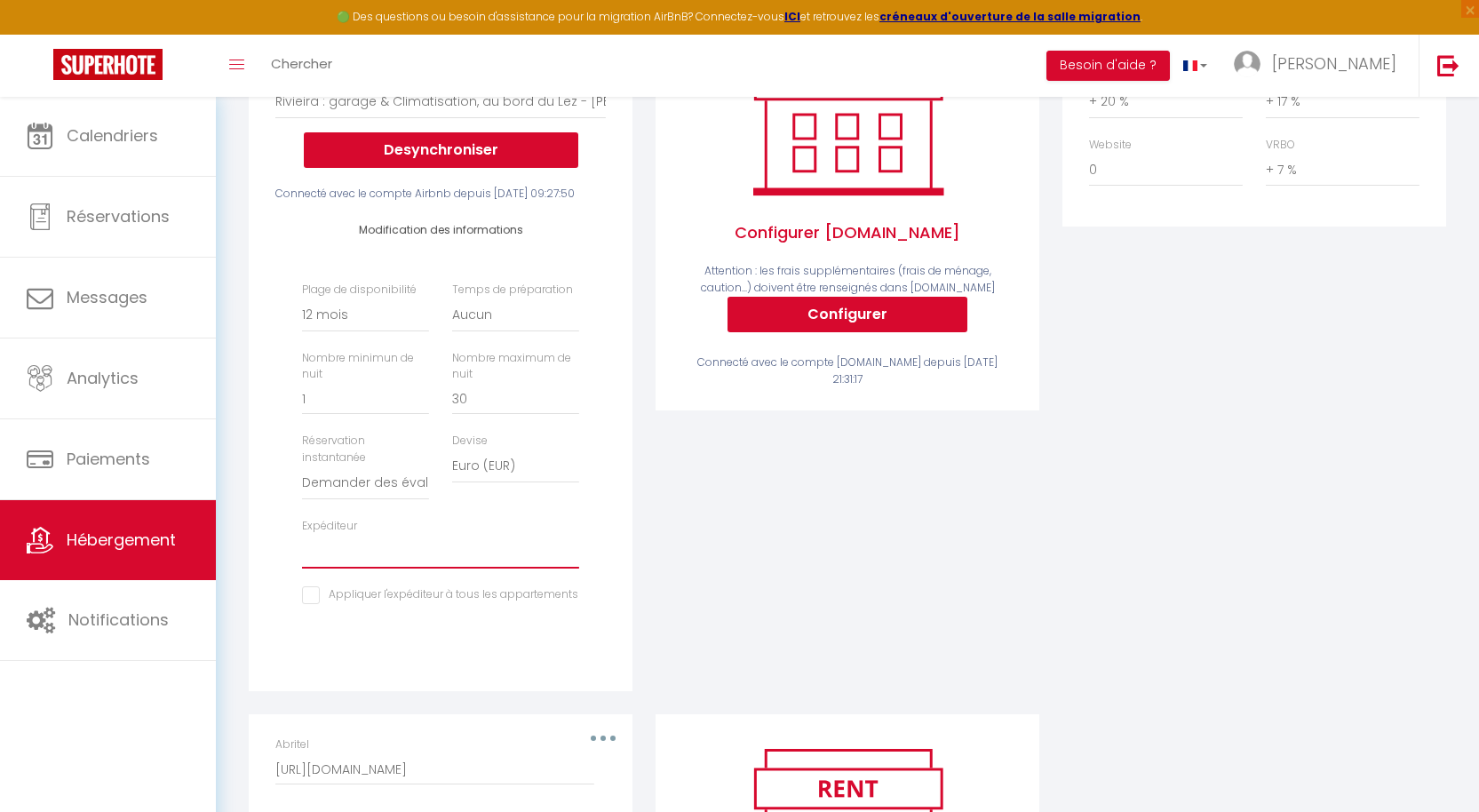
select select "1873"
click at [314, 603] on input "checkbox" at bounding box center [440, 595] width 276 height 18
checkbox input "true"
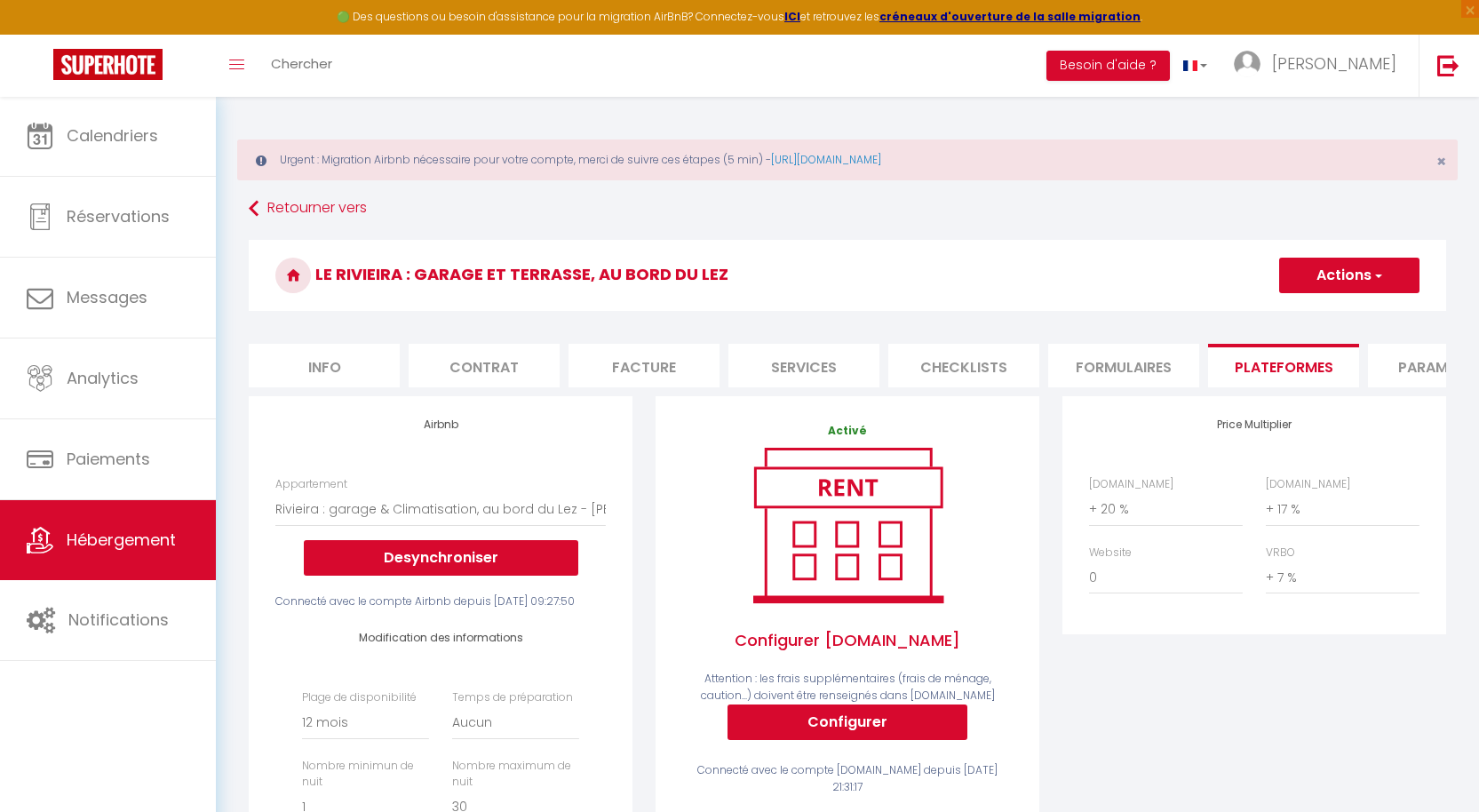
click at [1367, 272] on button "Actions" at bounding box center [1349, 275] width 140 height 35
click at [1332, 309] on link "Enregistrer" at bounding box center [1348, 315] width 140 height 23
select select "365"
select select "well_reviewed_guests"
select select "EUR"
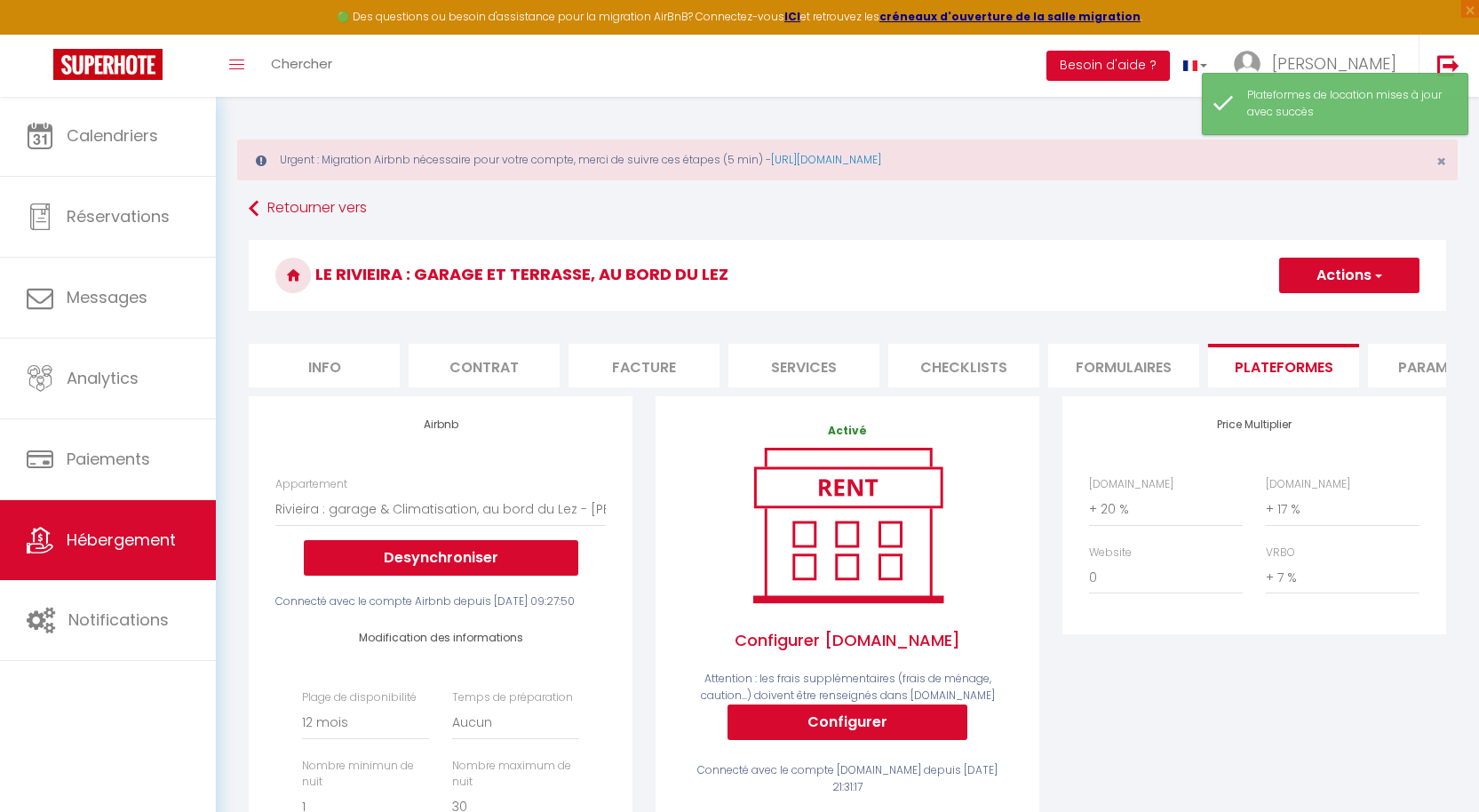
click at [154, 552] on link "Hébergement" at bounding box center [107, 540] width 215 height 80
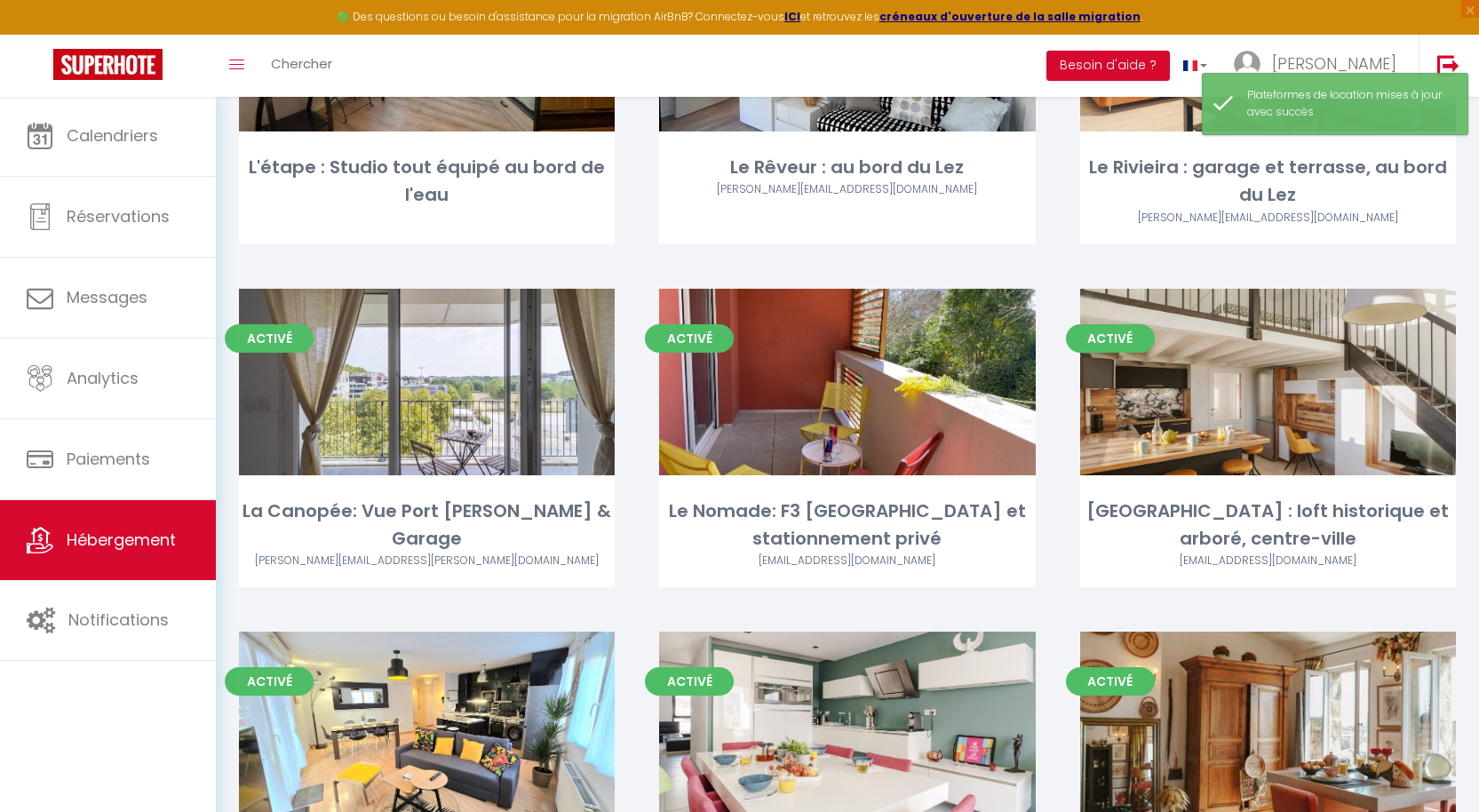
scroll to position [825, 0]
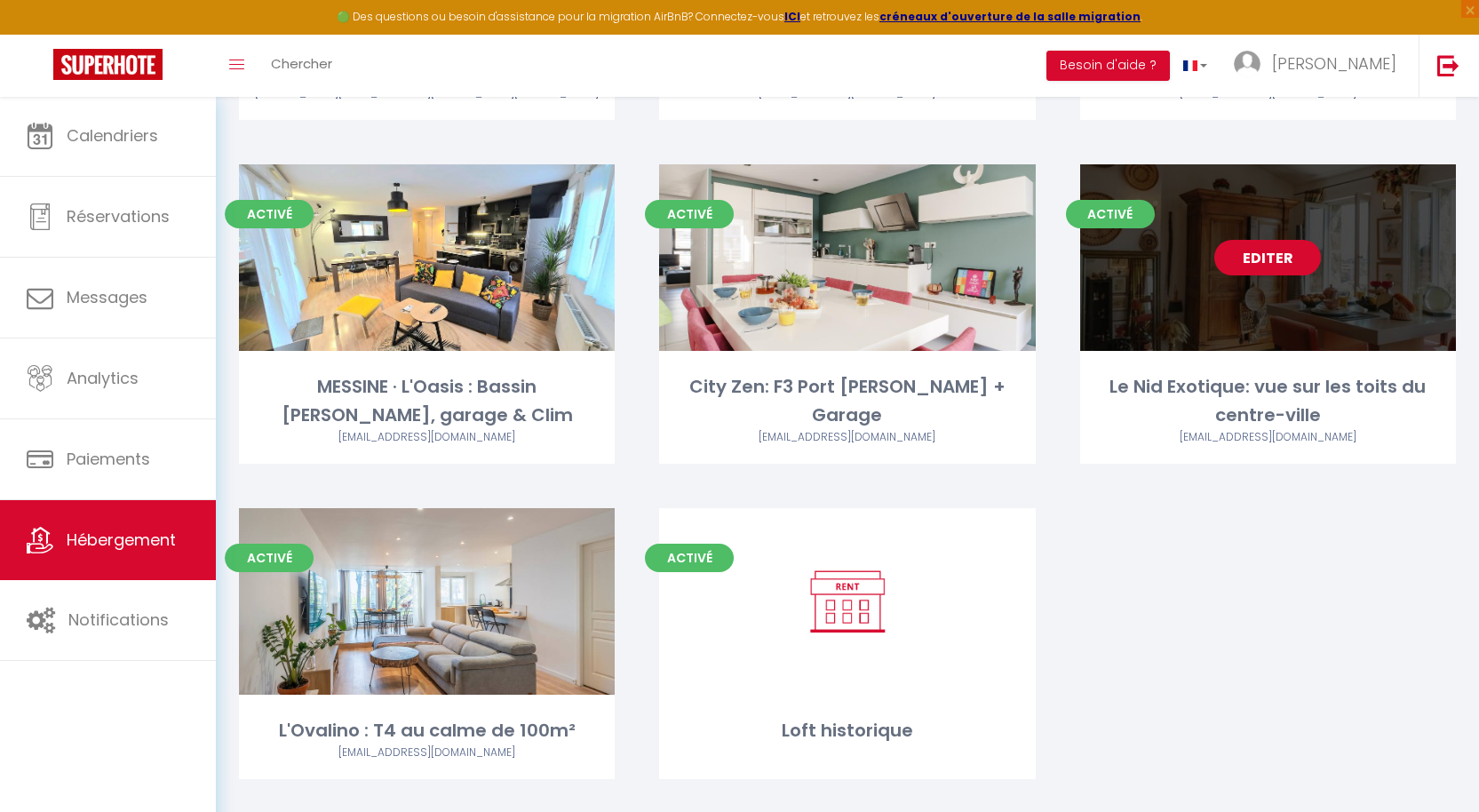
click at [1265, 247] on link "Editer" at bounding box center [1266, 257] width 106 height 35
select select "3"
select select "2"
select select "1"
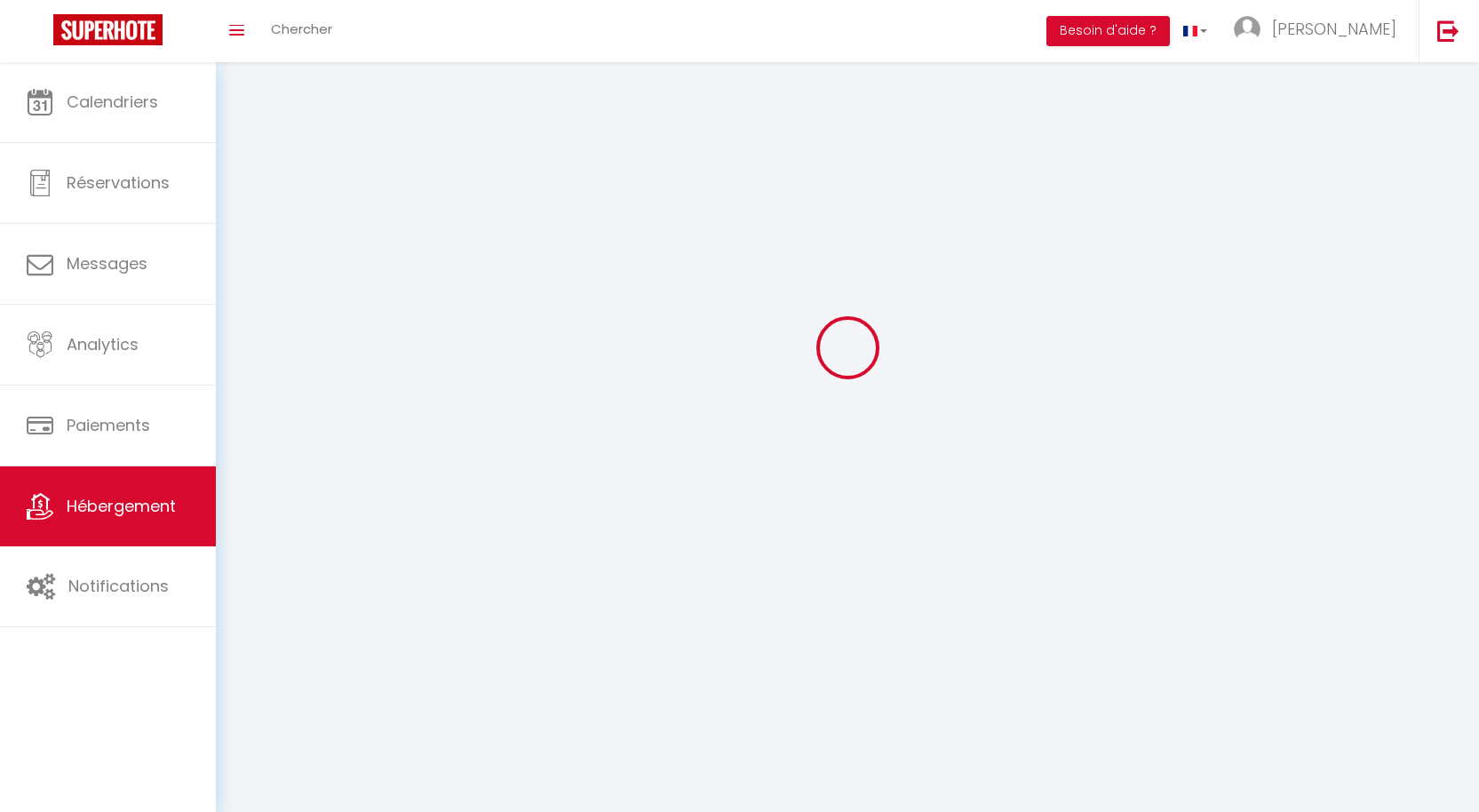
select select
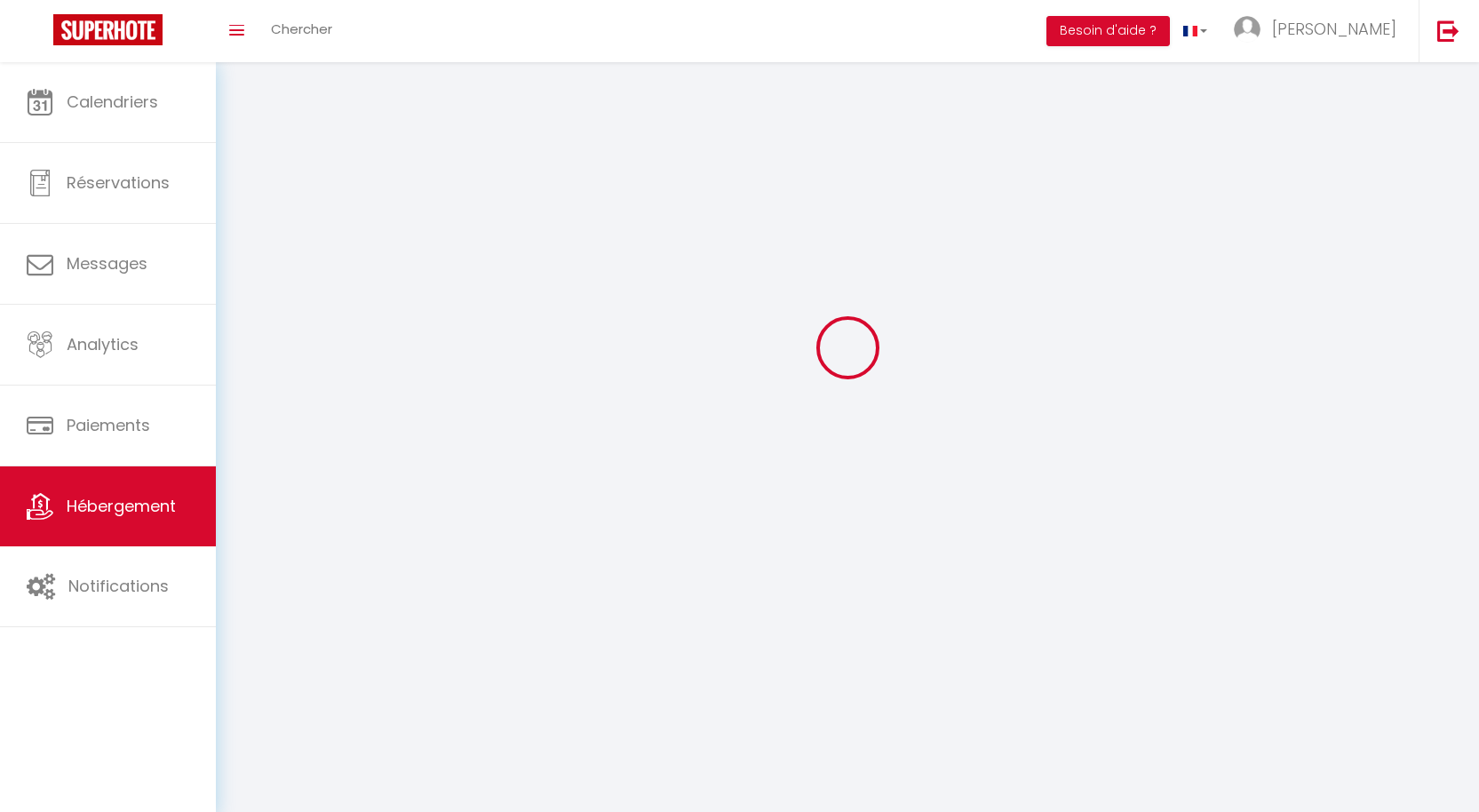
checkbox input "false"
select select
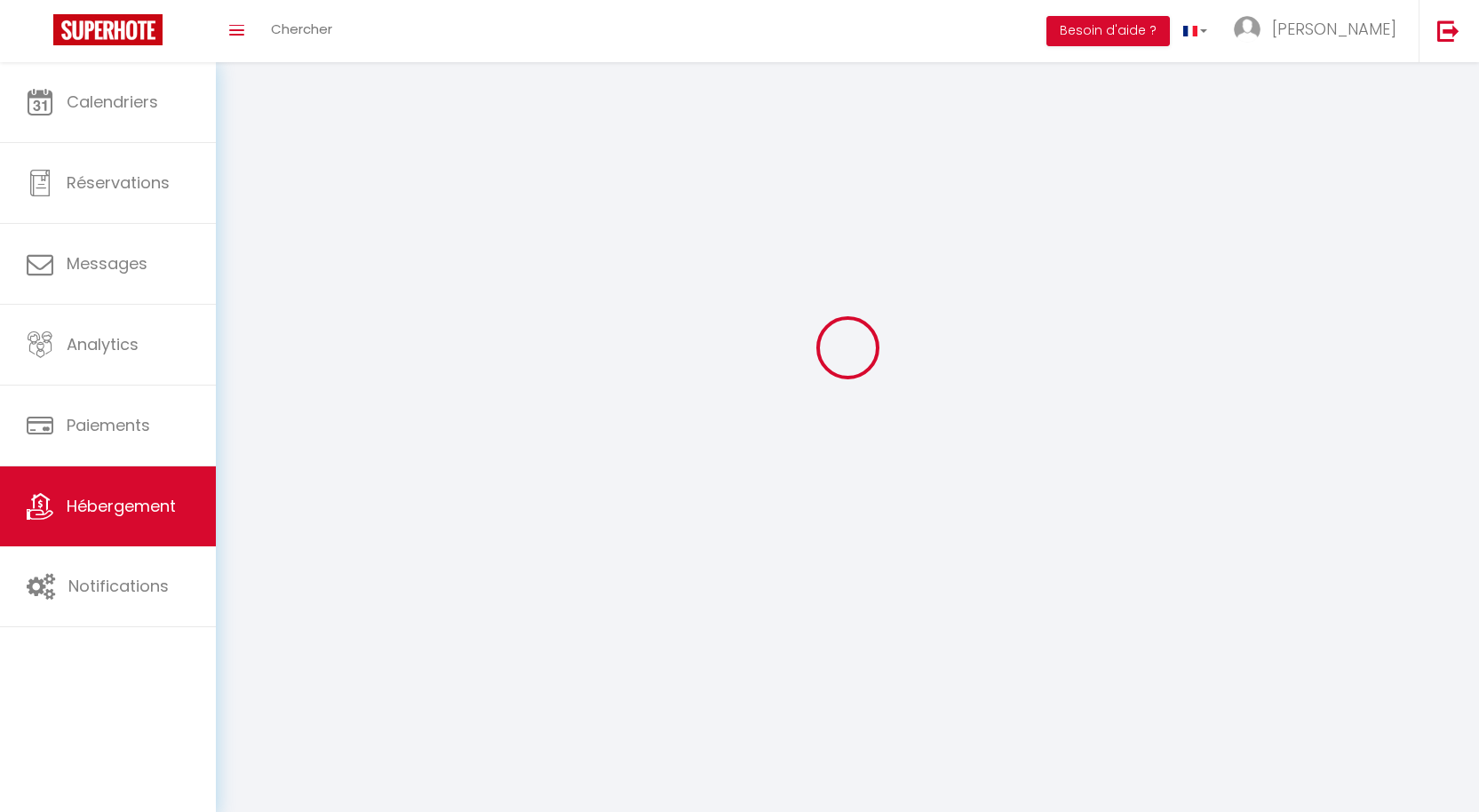
select select
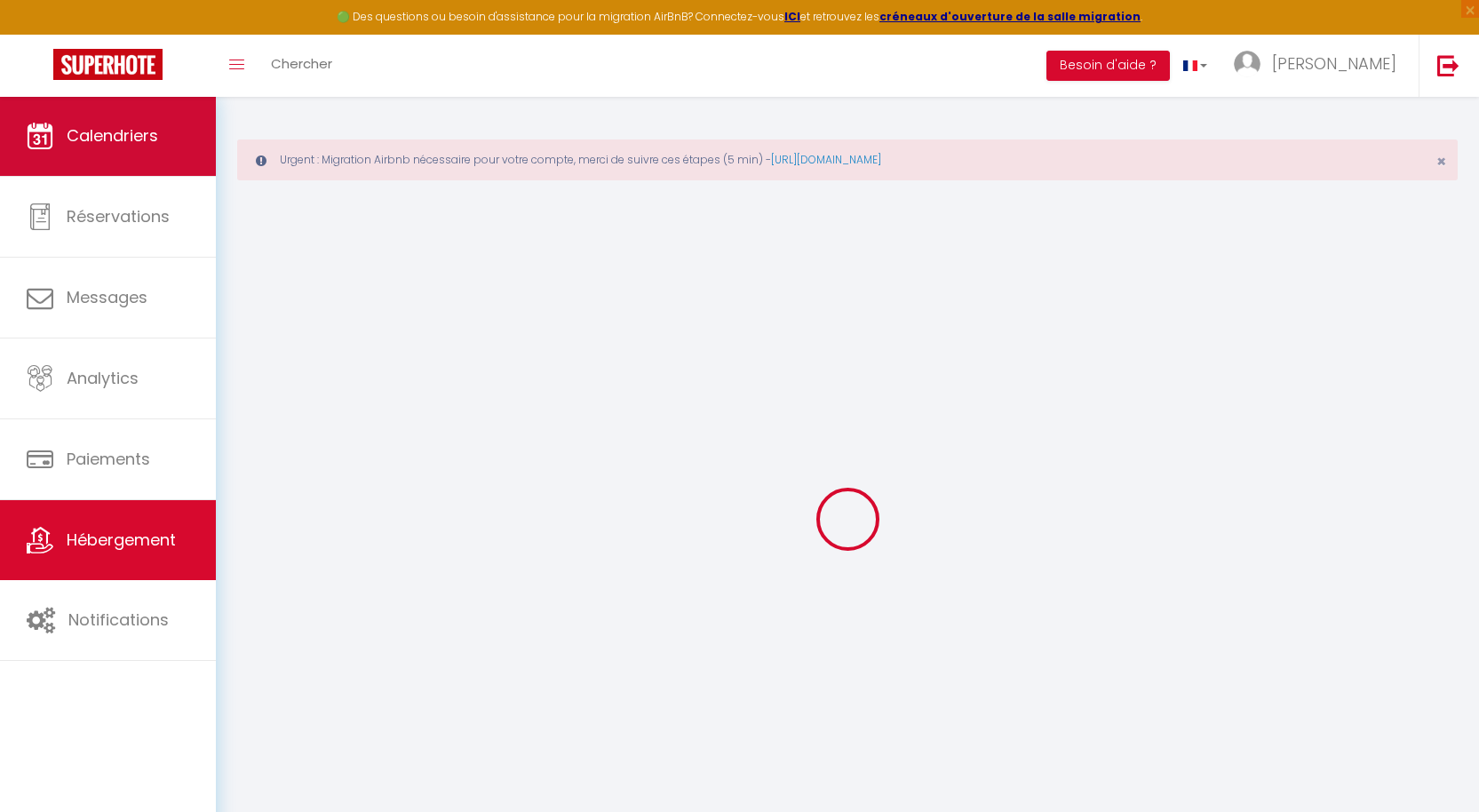
checkbox input "false"
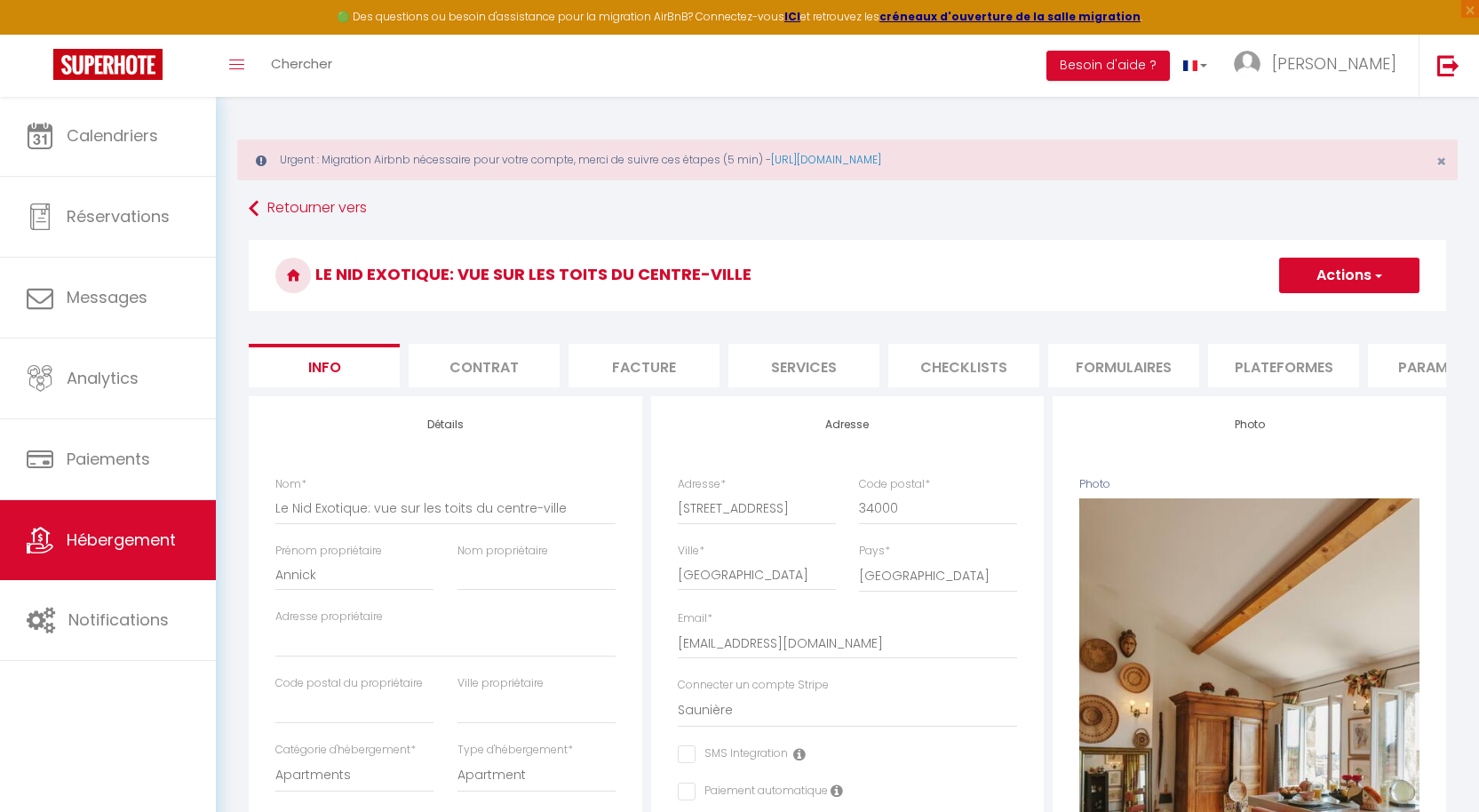
click at [1301, 369] on li "Plateformes" at bounding box center [1283, 366] width 151 height 44
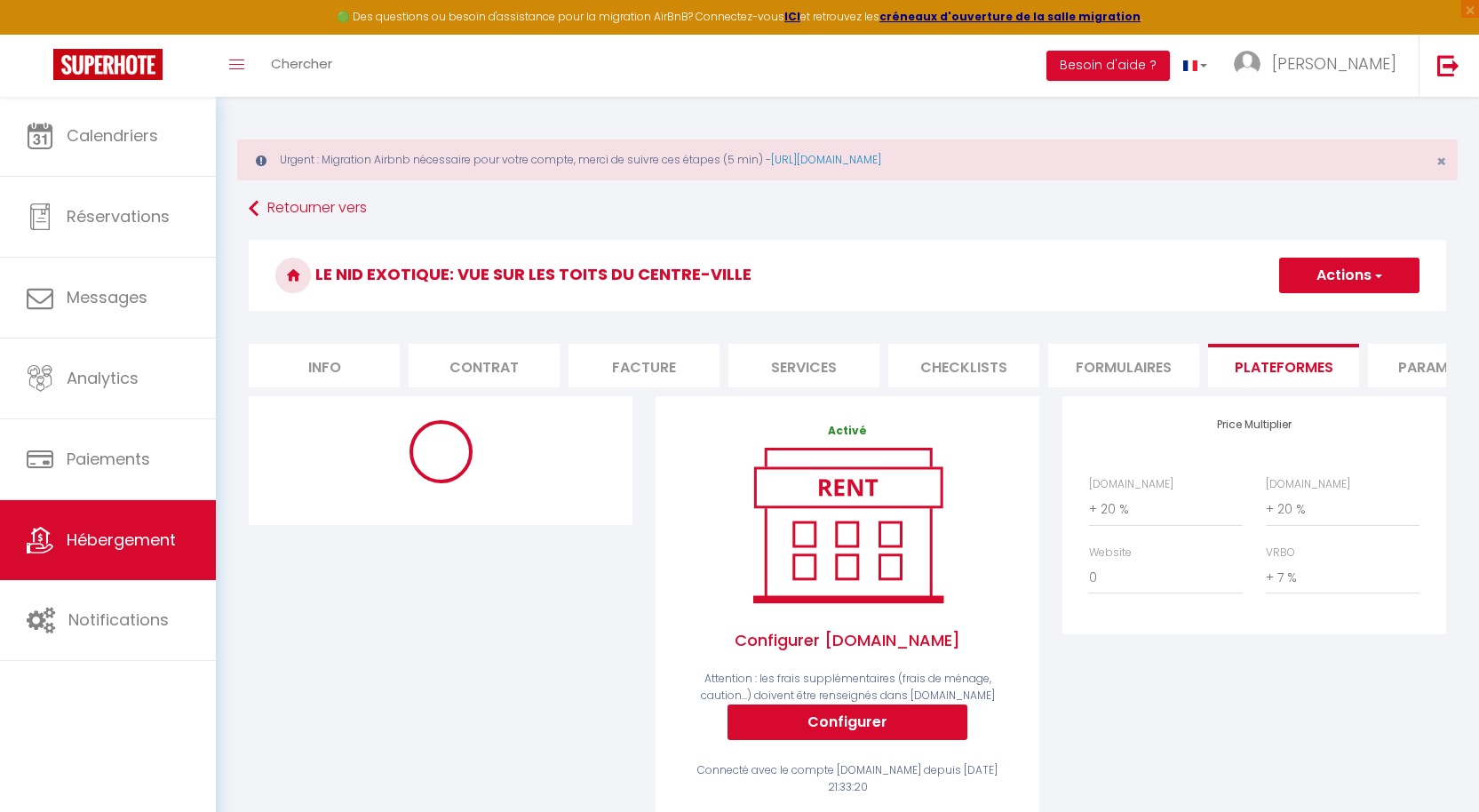
select select "270"
select select "well_reviewed_guests"
select select "EUR"
select select "18066-1170004828395667689"
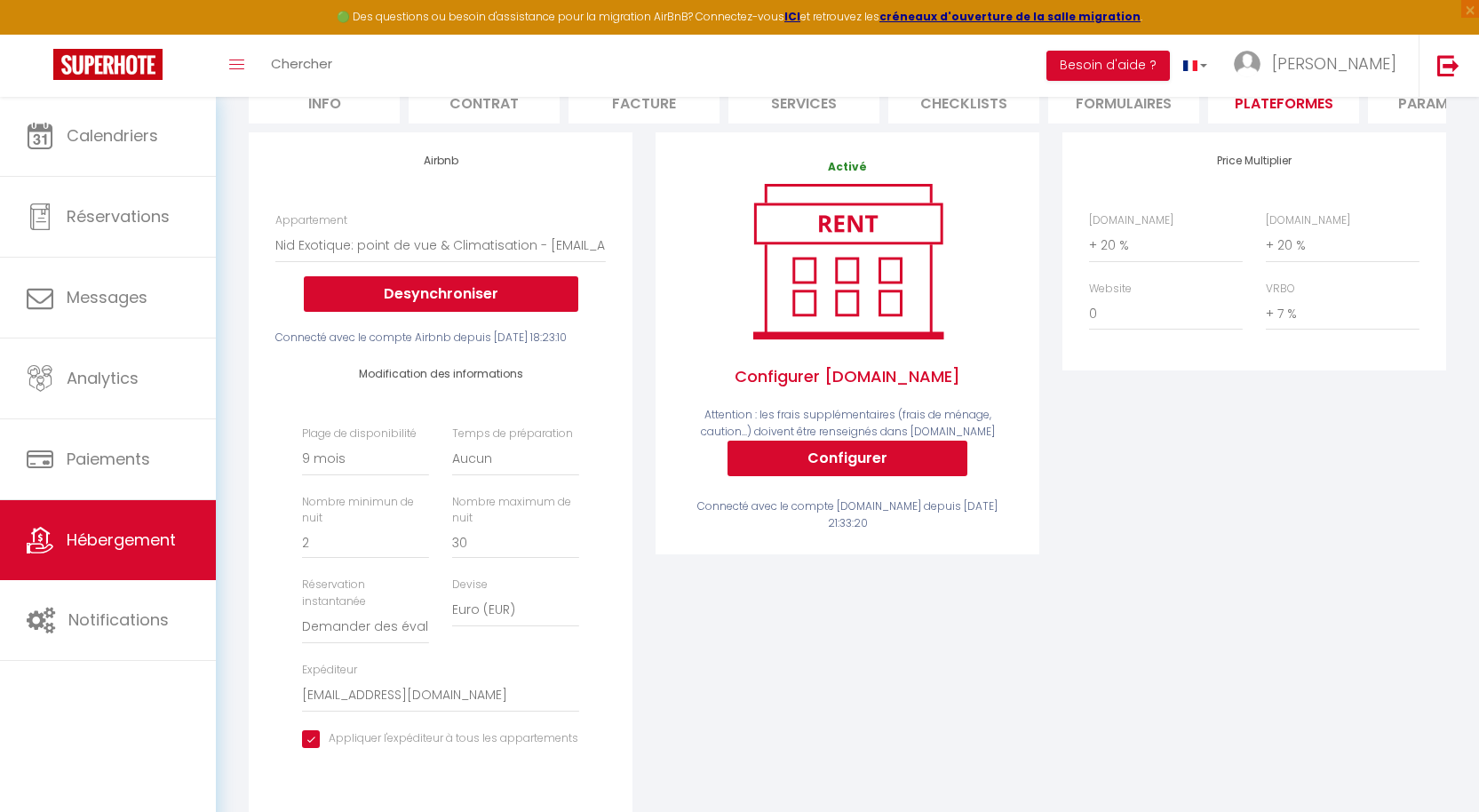
scroll to position [384, 0]
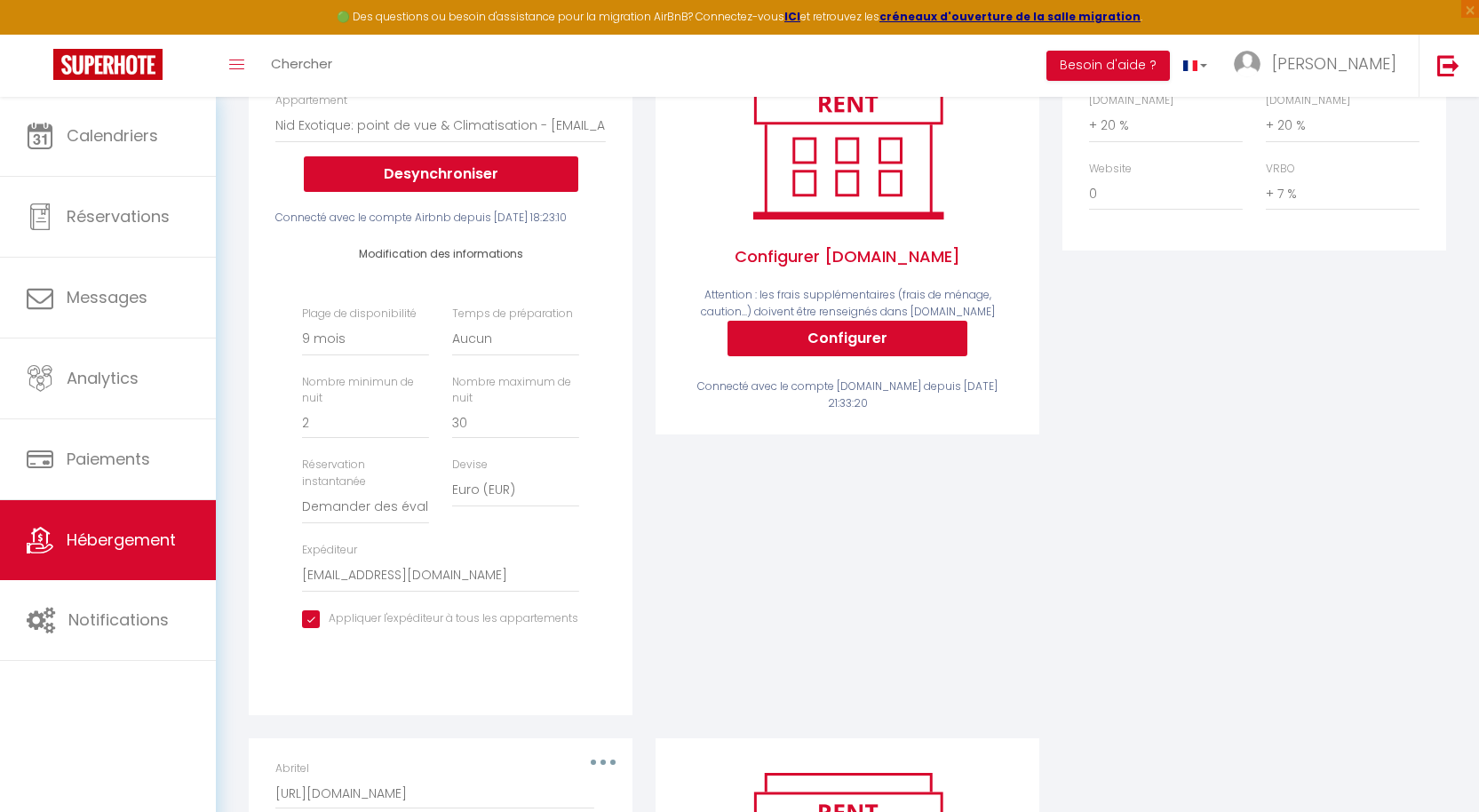
click at [108, 55] on img at bounding box center [108, 64] width 109 height 31
